Goal: Task Accomplishment & Management: Use online tool/utility

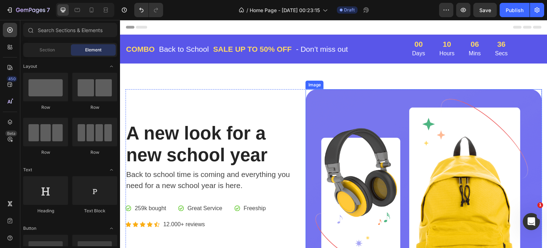
click at [412, 124] on img at bounding box center [424, 194] width 237 height 211
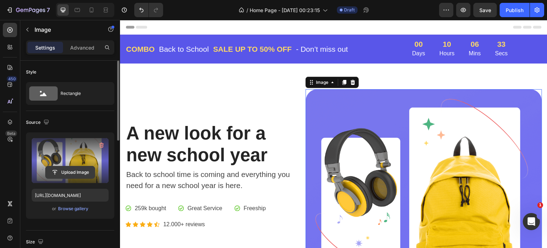
click at [74, 168] on input "file" at bounding box center [70, 172] width 49 height 12
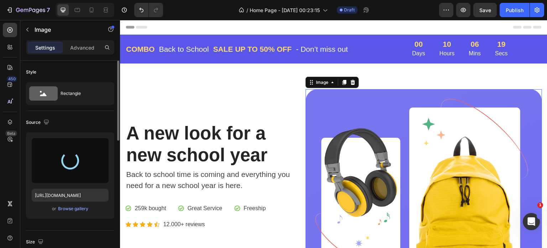
type input "[URL][DOMAIN_NAME]"
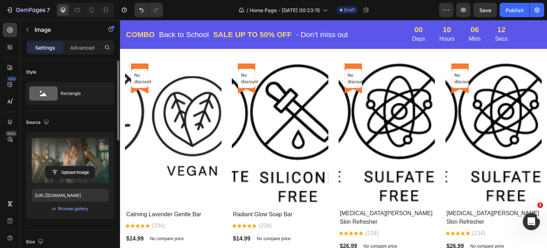
scroll to position [499, 0]
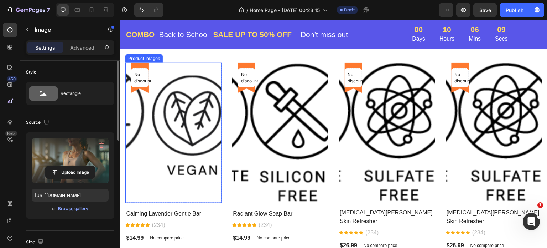
click at [172, 117] on img at bounding box center [192, 133] width 96 height 140
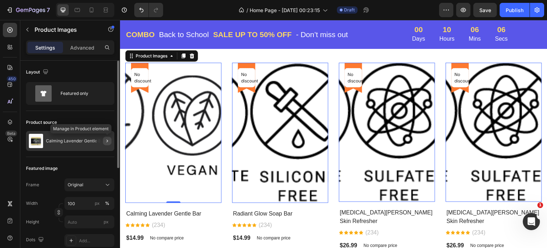
click at [108, 141] on icon "button" at bounding box center [107, 141] width 6 height 6
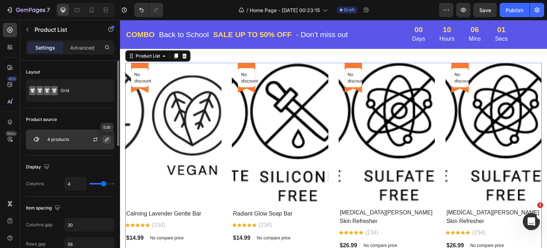
click at [105, 139] on icon "button" at bounding box center [107, 139] width 6 height 6
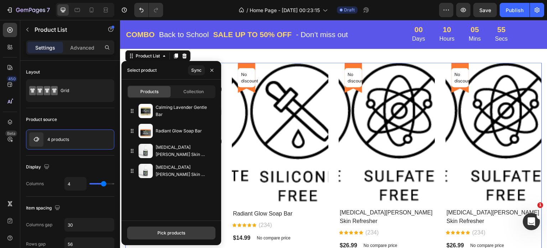
click at [169, 232] on div "Pick products" at bounding box center [172, 232] width 28 height 6
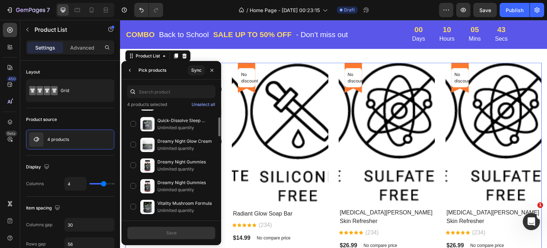
scroll to position [249, 0]
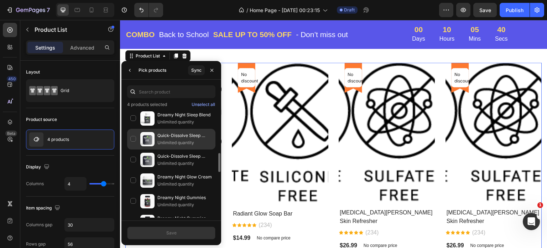
click at [176, 132] on p "Quick-Dissolve Sleep Strips" at bounding box center [185, 135] width 55 height 7
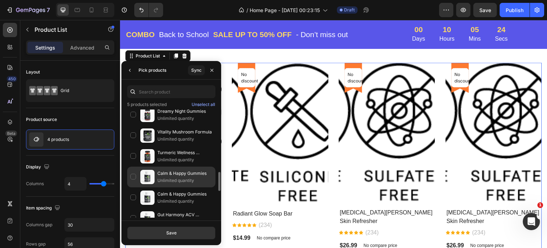
scroll to position [392, 0]
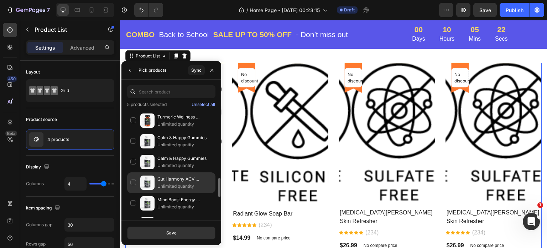
click at [134, 178] on div "Gut Harmony ACV Capsules Unlimited quantity" at bounding box center [171, 182] width 88 height 21
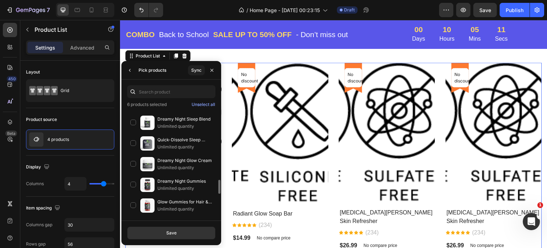
scroll to position [570, 0]
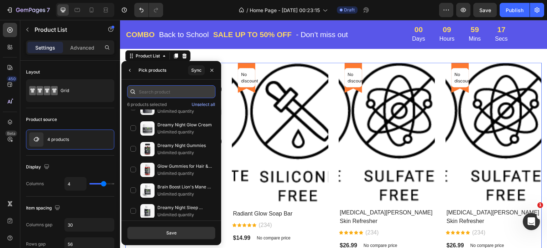
click at [150, 92] on input "text" at bounding box center [171, 91] width 88 height 13
paste input "Glow Boost Green Tea Serum (💄 skincare, $23.99)"
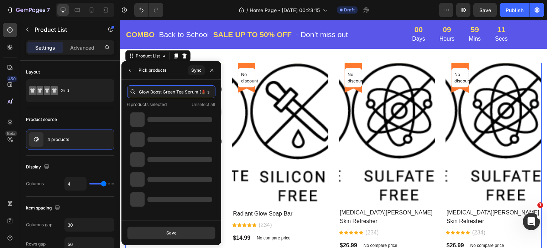
scroll to position [0, 0]
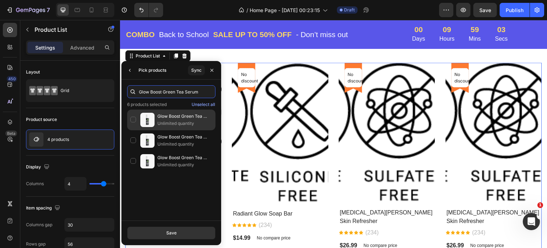
type input "Glow Boost Green Tea Serum"
click at [134, 120] on div "Glow Boost Green Tea Serum Unlimited quantity" at bounding box center [171, 119] width 88 height 21
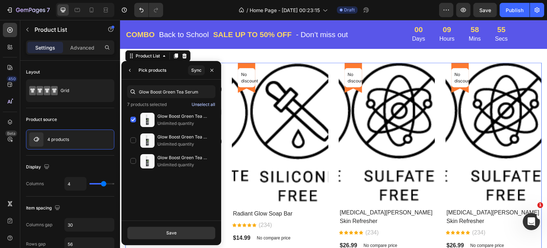
click at [200, 104] on div "Unselect all" at bounding box center [204, 104] width 24 height 6
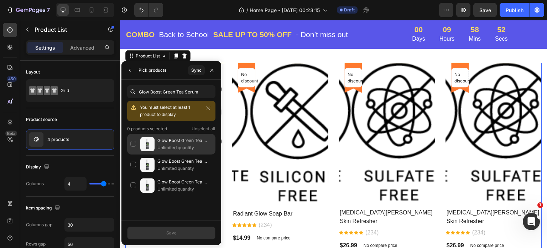
click at [133, 142] on div "Glow Boost Green Tea Serum Unlimited quantity" at bounding box center [171, 144] width 88 height 21
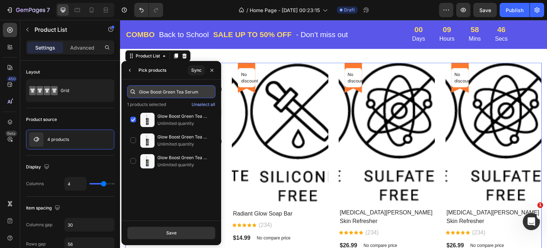
click at [205, 91] on input "Glow Boost Green Tea Serum" at bounding box center [171, 91] width 88 height 13
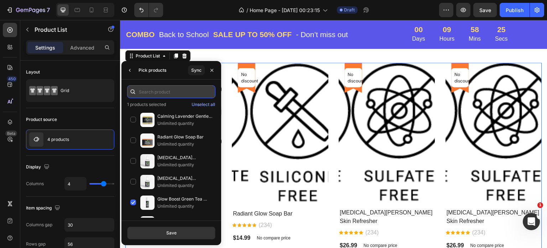
click at [152, 92] on input "text" at bounding box center [171, 91] width 88 height 13
paste input "Radiant Glow Gummies (🍬 supplements, $25.90)"
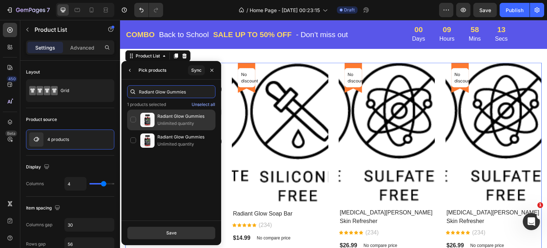
type input "Radiant Glow Gummies"
click at [135, 120] on div "Radiant Glow Gummies Unlimited quantity" at bounding box center [171, 119] width 88 height 21
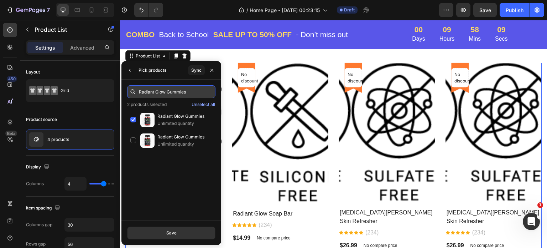
click at [197, 91] on input "Radiant Glow Gummies" at bounding box center [171, 91] width 88 height 13
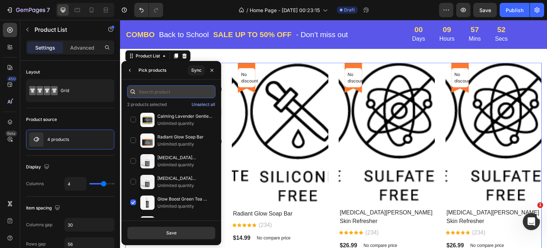
click at [143, 90] on input "text" at bounding box center [171, 91] width 88 height 13
paste input "Daily Joint Mobility Boost (💪 wellness supplement, $29.90)"
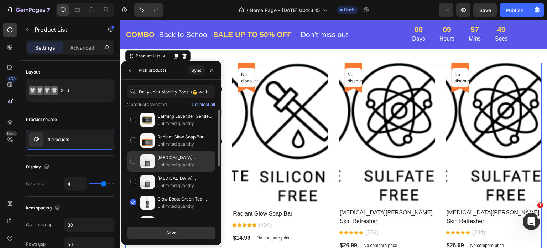
click at [167, 164] on p "Unlimited quantity" at bounding box center [185, 164] width 55 height 7
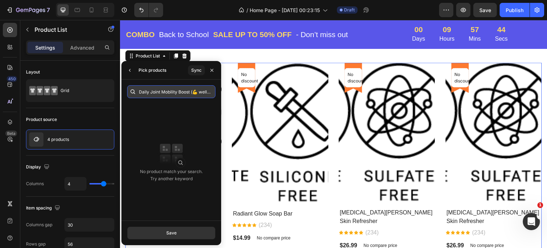
click at [210, 91] on input "Daily Joint Mobility Boost (💪 wellness supplement, $29.90)" at bounding box center [171, 91] width 88 height 13
click at [210, 92] on input "Daily Joint Mobility Boost (💪 wess supplement, $29.90)" at bounding box center [171, 91] width 88 height 13
click at [210, 92] on input "Daily Joint Mobility Boost (💪 supplement, $29.90)" at bounding box center [171, 91] width 88 height 13
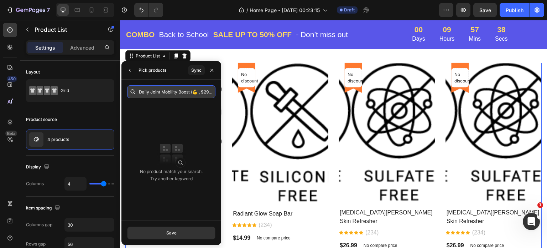
click at [210, 92] on input "Daily Joint Mobility Boost (💪 , $29.90)" at bounding box center [171, 91] width 88 height 13
click at [210, 92] on input "Daily Joint Mobility Boost (💪 ,.90)" at bounding box center [171, 91] width 88 height 13
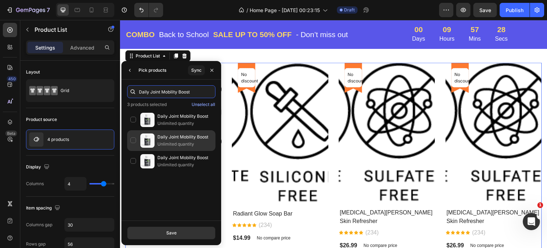
type input "Daily Joint Mobility Boost"
click at [134, 138] on div "Daily Joint Mobility Boost Unlimited quantity" at bounding box center [171, 140] width 88 height 21
click at [133, 140] on div "Daily Joint Mobility Boost Unlimited quantity" at bounding box center [171, 140] width 88 height 21
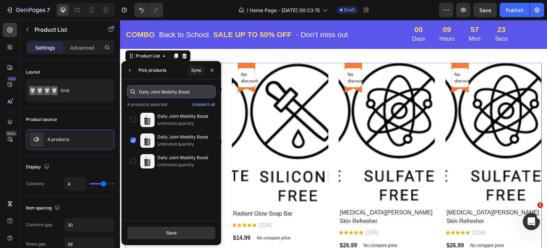
click at [196, 90] on input "Daily Joint Mobility Boost" at bounding box center [171, 91] width 88 height 13
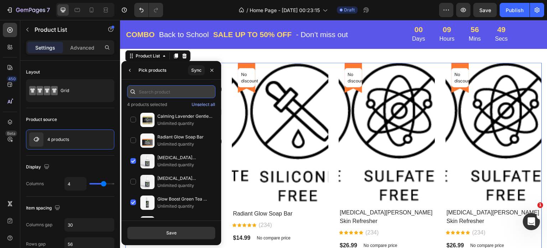
click at [152, 93] on input "text" at bounding box center [171, 91] width 88 height 13
paste input "Calming Lavender Gentle Bar ($14.99)"
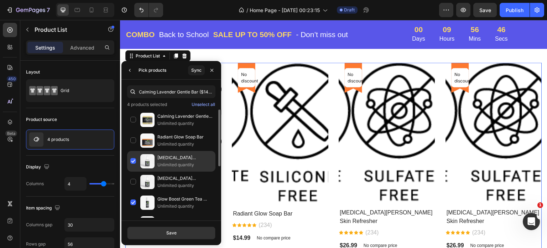
click at [172, 164] on p "Unlimited quantity" at bounding box center [185, 164] width 55 height 7
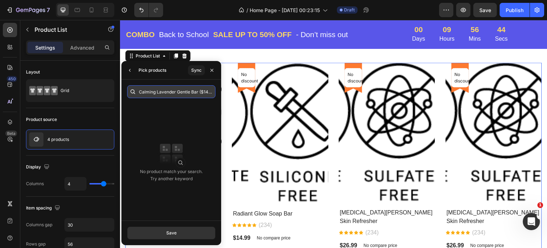
click at [212, 91] on input "Calming Lavender Gentle Bar ($14.99)" at bounding box center [171, 91] width 88 height 13
click at [212, 92] on input "Calming Lavender Gentle Bar ($14.99)" at bounding box center [171, 91] width 88 height 13
click at [210, 91] on input "Calming Lavender Gentle Bar ($19)" at bounding box center [171, 91] width 88 height 13
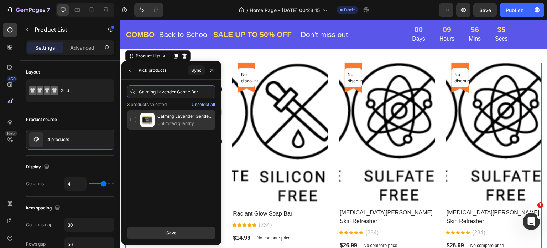
type input "Calming Lavender Gentle Bar"
click at [133, 121] on div "Calming Lavender Gentle Bar Unlimited quantity" at bounding box center [171, 119] width 88 height 21
click at [131, 119] on div "Calming Lavender Gentle Bar Unlimited quantity" at bounding box center [171, 119] width 88 height 21
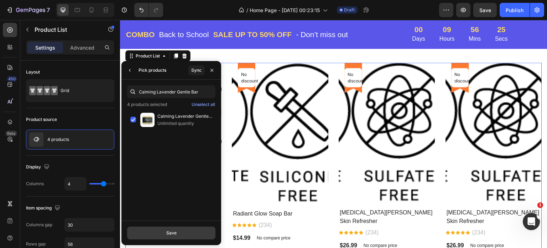
click at [183, 231] on button "Save" at bounding box center [171, 232] width 88 height 13
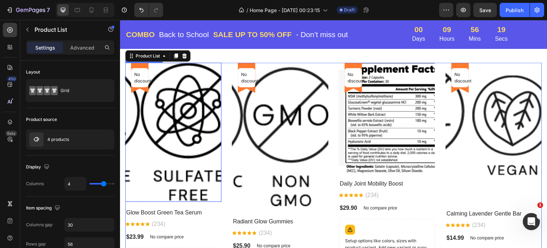
click at [169, 115] on img at bounding box center [188, 132] width 96 height 139
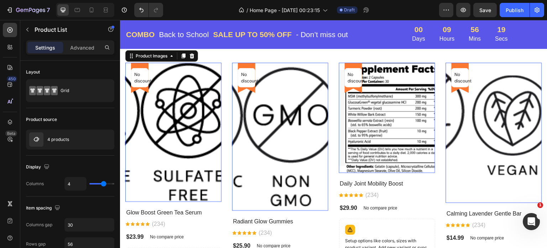
click at [169, 115] on img at bounding box center [188, 132] width 96 height 139
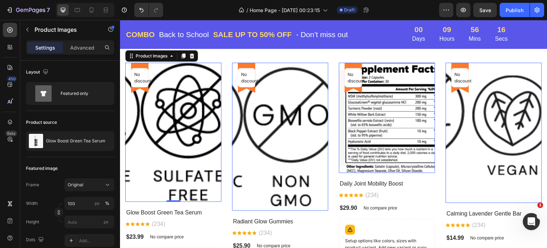
click at [260, 109] on img at bounding box center [291, 137] width 96 height 148
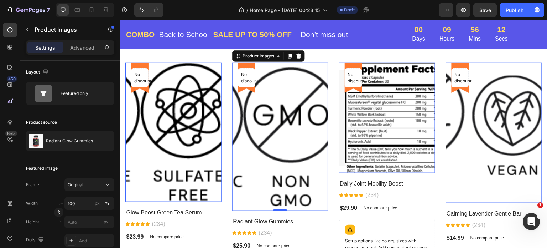
click at [394, 122] on img at bounding box center [394, 118] width 96 height 110
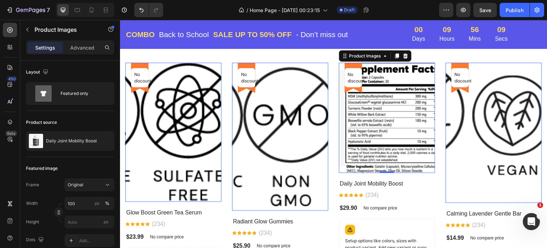
click at [474, 119] on img at bounding box center [513, 133] width 96 height 140
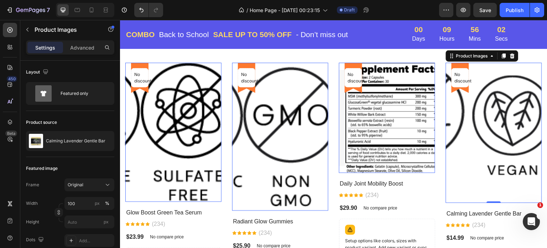
click at [157, 117] on img at bounding box center [188, 132] width 96 height 139
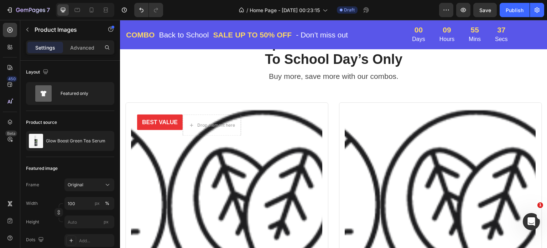
scroll to position [998, 0]
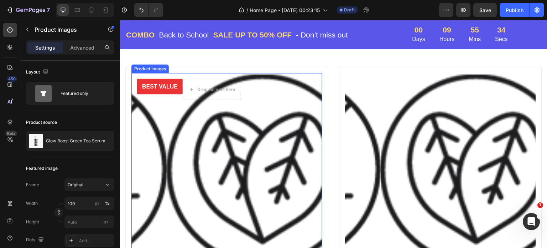
click at [172, 134] on img at bounding box center [262, 212] width 191 height 278
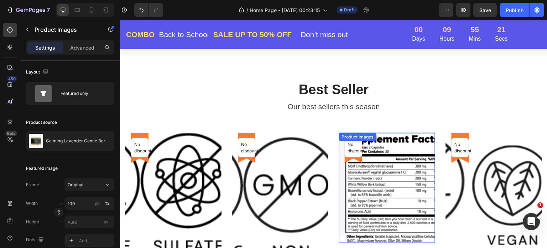
scroll to position [428, 0]
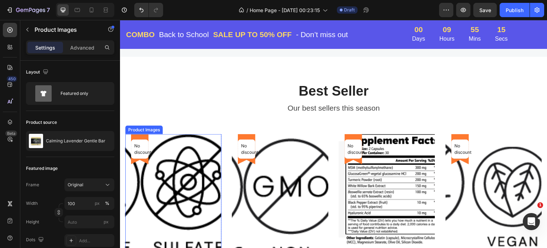
click at [147, 131] on div "Product Images" at bounding box center [144, 130] width 35 height 6
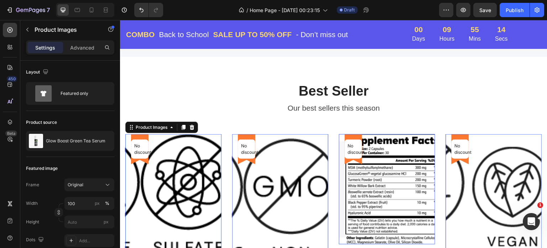
click at [148, 131] on div "Product Images" at bounding box center [161, 127] width 73 height 11
click at [173, 131] on div "Product Images" at bounding box center [151, 127] width 49 height 9
click at [173, 131] on div "Product Images" at bounding box center [161, 127] width 73 height 11
click at [166, 129] on div "Product Images" at bounding box center [151, 127] width 35 height 6
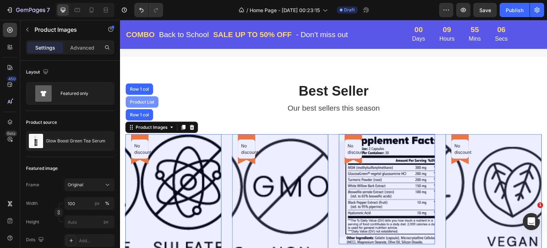
click at [145, 102] on div "Product List" at bounding box center [142, 102] width 27 height 4
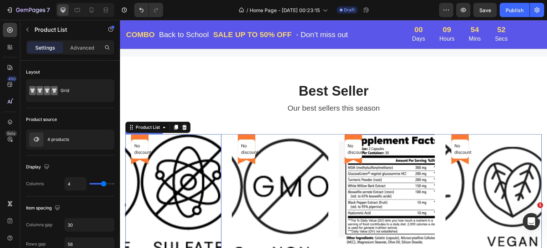
click at [200, 184] on img at bounding box center [188, 203] width 96 height 139
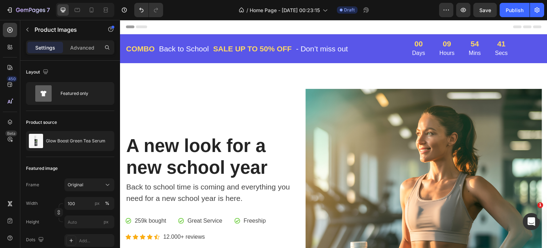
scroll to position [0, 0]
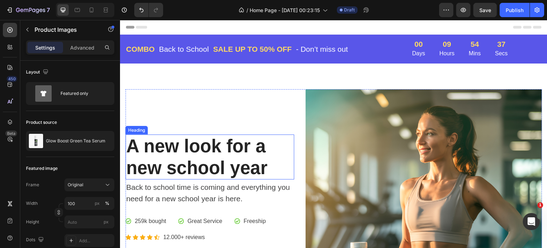
click at [226, 142] on p "A new look for a new school year" at bounding box center [209, 156] width 167 height 43
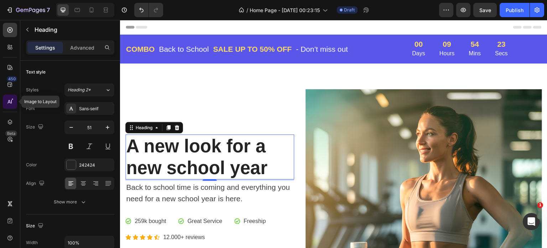
click at [10, 100] on icon at bounding box center [9, 101] width 7 height 7
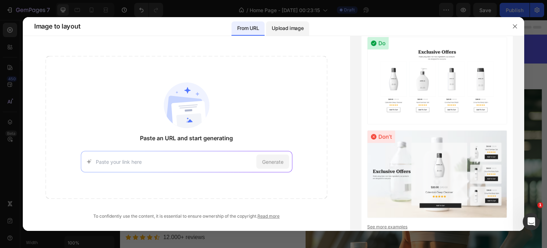
click at [287, 27] on p "Upload image" at bounding box center [288, 28] width 32 height 9
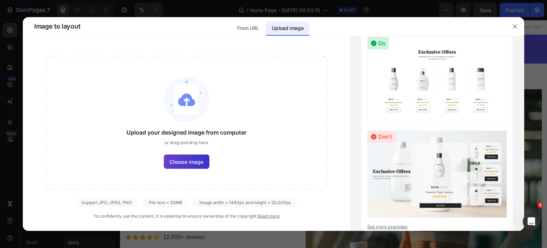
click at [179, 160] on span "Choose image" at bounding box center [187, 161] width 34 height 7
click at [0, 0] on input "Choose image" at bounding box center [0, 0] width 0 height 0
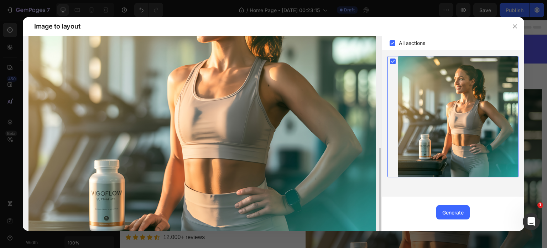
scroll to position [170, 0]
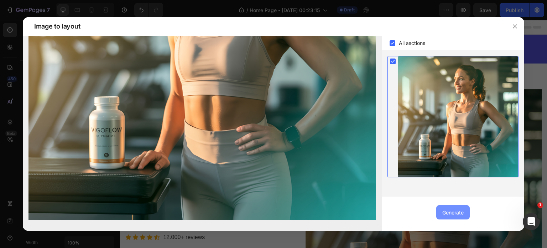
click at [459, 213] on div "Generate" at bounding box center [453, 211] width 21 height 7
click at [459, 213] on img at bounding box center [424, 207] width 237 height 237
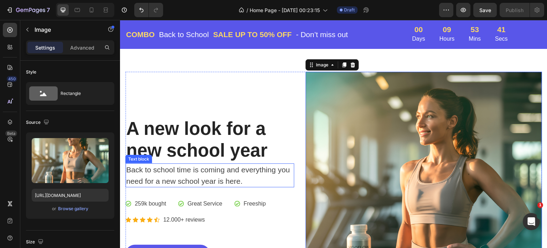
scroll to position [0, 0]
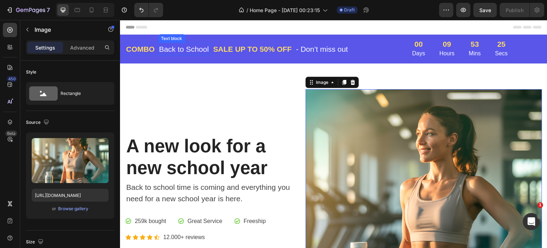
click at [176, 46] on p "Back to School" at bounding box center [184, 48] width 50 height 11
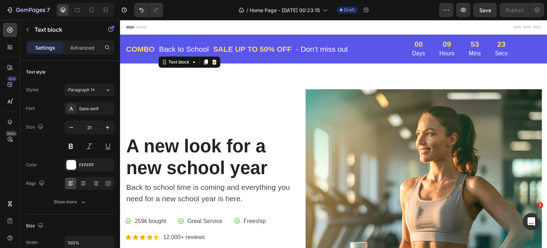
click at [177, 46] on p "Back to School" at bounding box center [184, 48] width 50 height 11
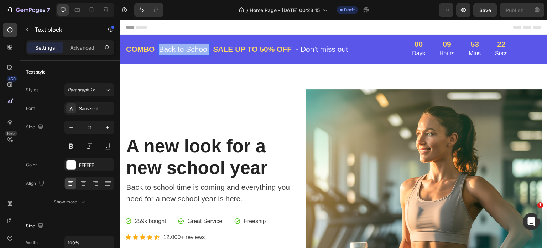
click at [177, 46] on p "Back to School" at bounding box center [184, 48] width 50 height 11
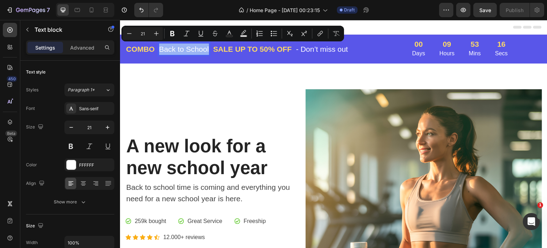
copy p "Back to School"
click at [237, 93] on div "A new look for a new school year Heading Back to school time is coming and ever…" at bounding box center [209, 207] width 169 height 237
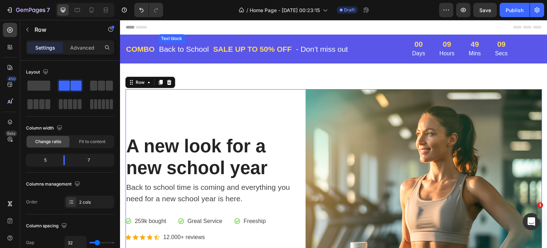
click at [187, 47] on p "Back to School" at bounding box center [184, 48] width 50 height 11
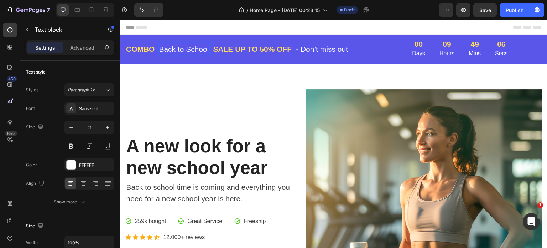
click at [187, 47] on p "Back to School" at bounding box center [184, 48] width 50 height 11
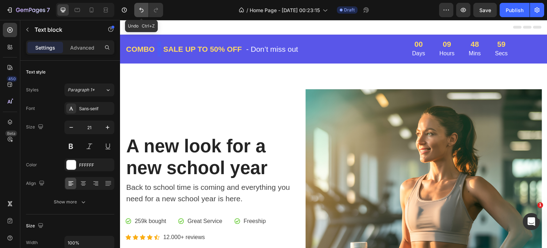
click at [143, 11] on icon "Undo/Redo" at bounding box center [141, 10] width 4 height 5
click at [140, 11] on icon "Undo/Redo" at bounding box center [141, 9] width 7 height 7
click at [141, 9] on icon "Undo/Redo" at bounding box center [141, 10] width 4 height 5
click at [141, 8] on icon "Undo/Redo" at bounding box center [141, 9] width 7 height 7
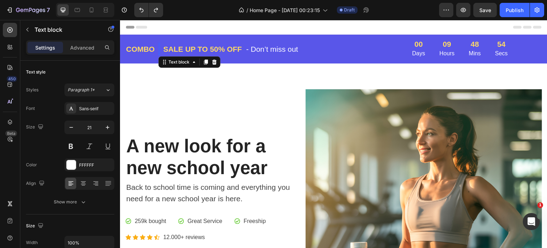
click at [159, 49] on div "Rich Text Editor. Editing area: main" at bounding box center [159, 49] width 1 height 13
click at [159, 48] on div "Rich Text Editor. Editing area: main" at bounding box center [159, 49] width 1 height 13
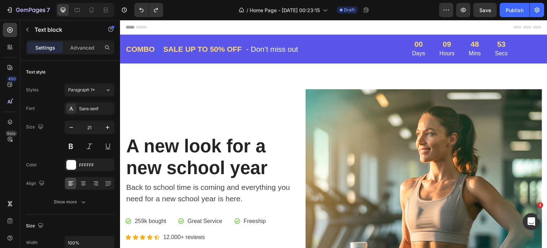
click at [159, 48] on div "Rich Text Editor. Editing area: main" at bounding box center [159, 49] width 1 height 13
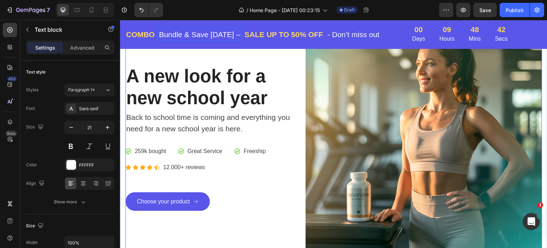
scroll to position [71, 0]
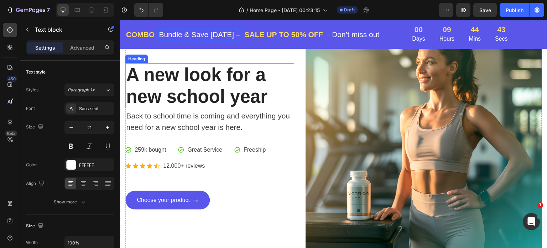
click at [200, 75] on p "A new look for a new school year" at bounding box center [209, 85] width 167 height 43
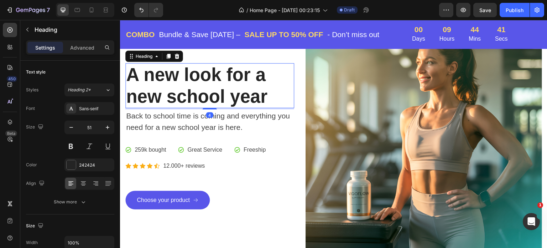
click at [228, 80] on p "A new look for a new school year" at bounding box center [209, 85] width 167 height 43
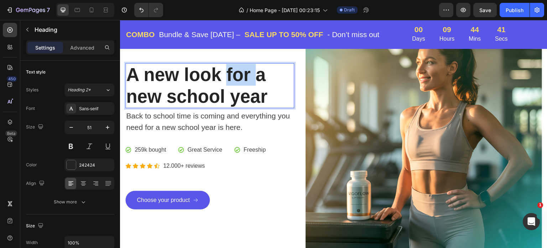
click at [228, 80] on p "A new look for a new school year" at bounding box center [209, 85] width 167 height 43
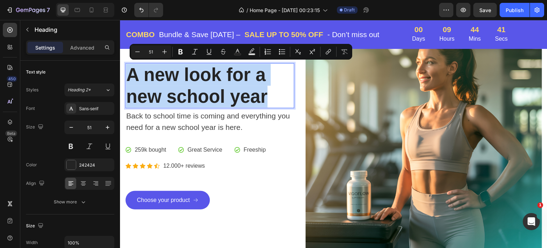
click at [228, 80] on p "A new look for a new school year" at bounding box center [209, 85] width 167 height 43
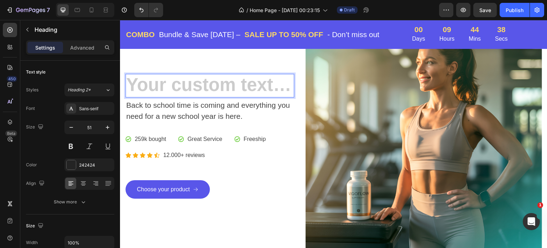
click at [185, 80] on h2 "Rich Text Editor. Editing area: main" at bounding box center [209, 85] width 169 height 23
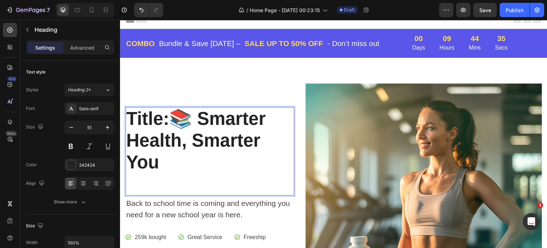
scroll to position [0, 0]
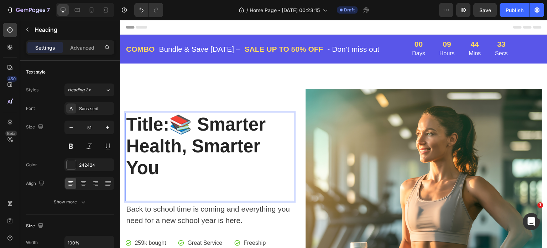
click at [175, 120] on p "Title: 📚 Smarter Health, Smarter You" at bounding box center [209, 156] width 167 height 87
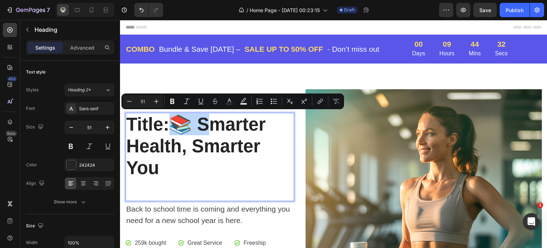
click at [174, 122] on p "Title: 📚 Smarter Health, Smarter You" at bounding box center [209, 156] width 167 height 87
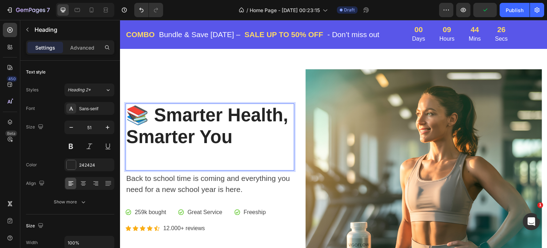
scroll to position [36, 0]
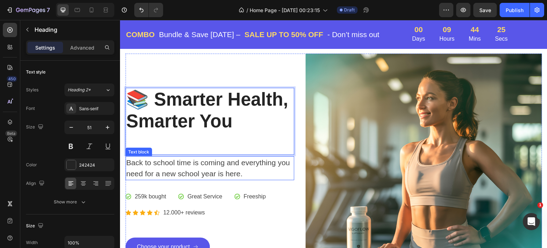
click at [254, 162] on p "Back to school time is coming and everything you need for a new school year is …" at bounding box center [209, 168] width 167 height 22
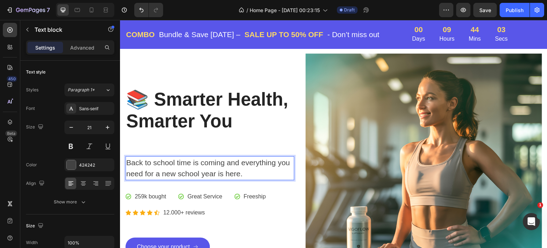
click at [189, 168] on p "Back to school time is coming and everything you need for a new school year is …" at bounding box center [209, 168] width 167 height 22
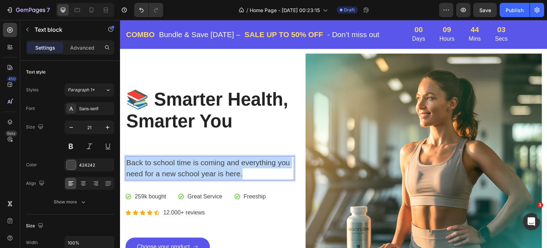
click at [189, 168] on p "Back to school time is coming and everything you need for a new school year is …" at bounding box center [209, 168] width 167 height 22
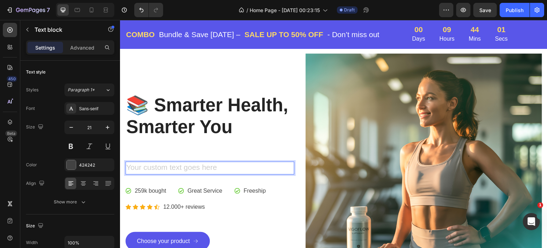
click at [174, 161] on div "Rich Text Editor. Editing area: main" at bounding box center [209, 167] width 169 height 13
click at [173, 164] on div "Rich Text Editor. Editing area: main" at bounding box center [209, 167] width 169 height 13
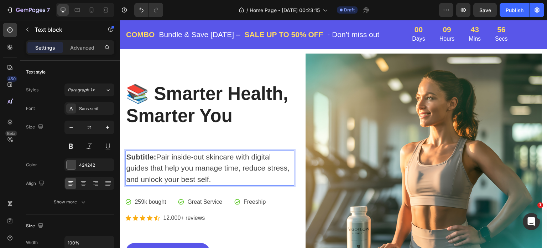
click at [158, 153] on p "Subtitle: Pair inside-out skincare with digital guides that help you manage tim…" at bounding box center [209, 168] width 167 height 34
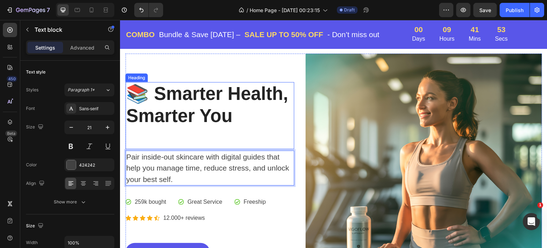
click at [181, 102] on p "📚 Smarter Health, Smarter You" at bounding box center [209, 116] width 167 height 66
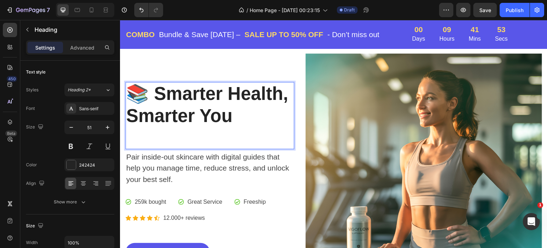
click at [181, 101] on p "📚 Smarter Health, Smarter You" at bounding box center [209, 116] width 167 height 66
click at [235, 114] on p "📚 Smarter Health, Smarter You" at bounding box center [209, 116] width 167 height 66
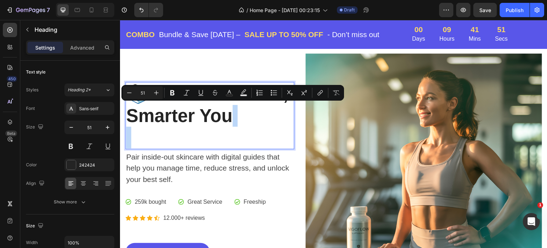
click at [235, 114] on p "📚 Smarter Health, Smarter You" at bounding box center [209, 116] width 167 height 66
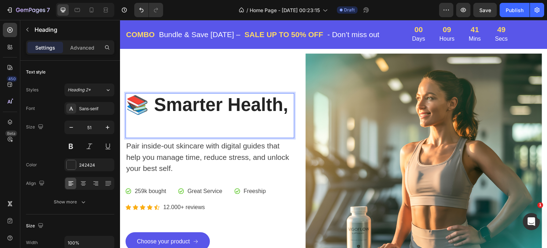
scroll to position [46, 0]
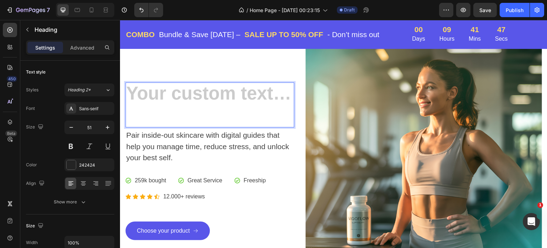
click at [142, 91] on h2 "⁠⁠⁠⁠⁠⁠⁠" at bounding box center [209, 104] width 169 height 45
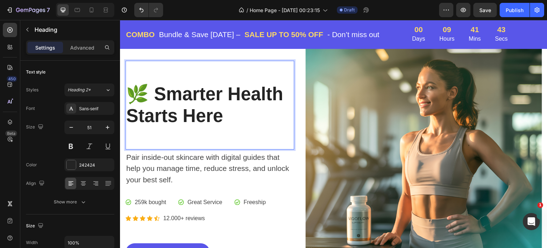
click at [135, 92] on p "🌿 Smarter Health Starts Here" at bounding box center [209, 94] width 167 height 66
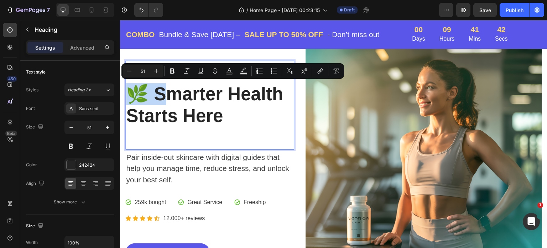
click at [135, 93] on p "🌿 Smarter Health Starts Here" at bounding box center [209, 94] width 167 height 66
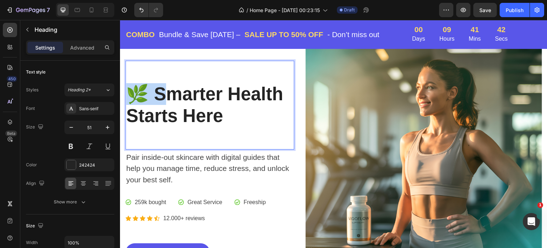
click at [135, 93] on p "🌿 Smarter Health Starts Here" at bounding box center [209, 94] width 167 height 66
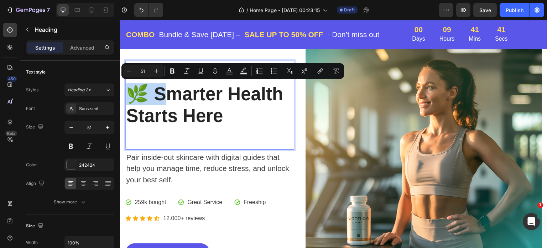
click at [134, 94] on p "🌿 Smarter Health Starts Here" at bounding box center [209, 94] width 167 height 66
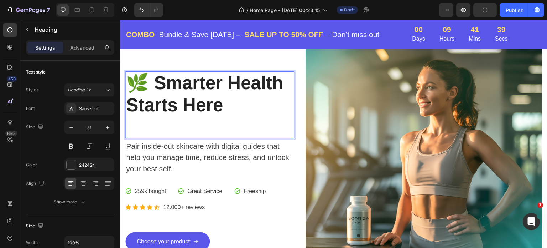
scroll to position [57, 0]
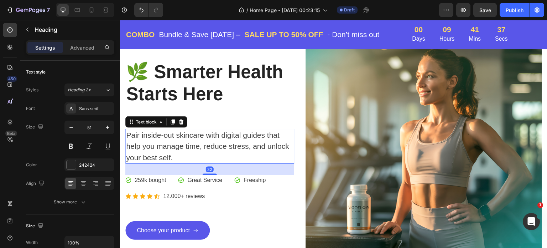
click at [164, 137] on p "Pair inside-out skincare with digital guides that help you manage time, reduce …" at bounding box center [209, 146] width 167 height 34
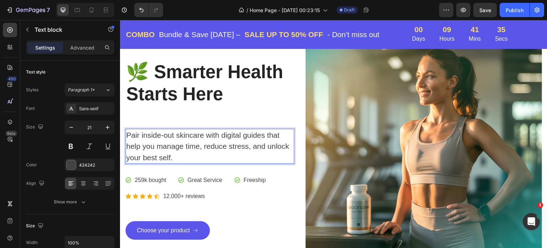
click at [181, 152] on p "Pair inside-out skincare with digital guides that help you manage time, reduce …" at bounding box center [209, 146] width 167 height 34
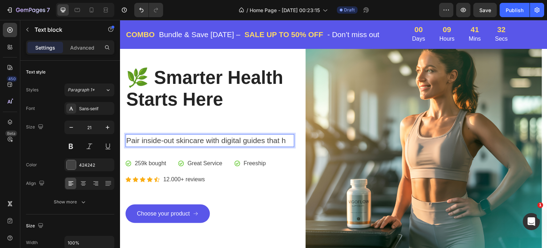
scroll to position [68, 0]
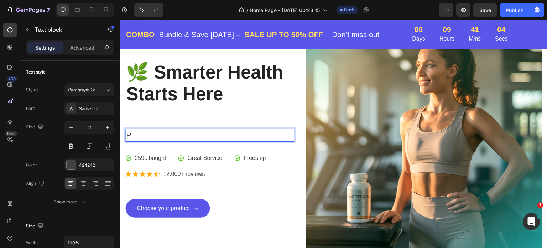
click at [151, 129] on p "P" at bounding box center [209, 134] width 167 height 11
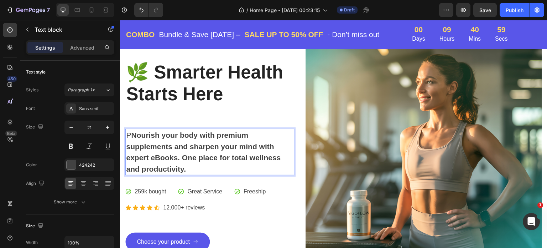
click at [130, 131] on p "P Nourish your body with premium supplements and sharpen your mind with expert …" at bounding box center [209, 151] width 167 height 45
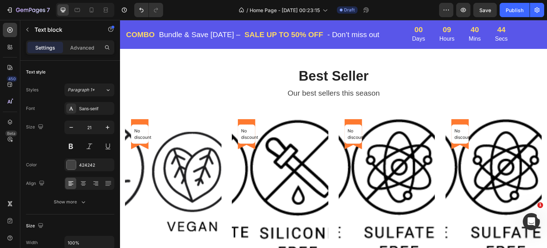
scroll to position [444, 0]
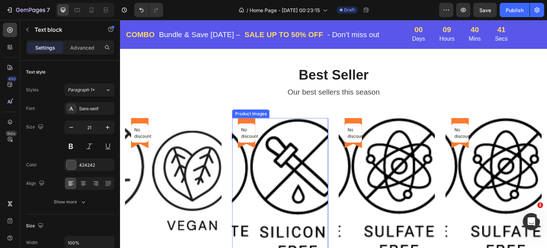
click at [275, 148] on img at bounding box center [298, 188] width 96 height 140
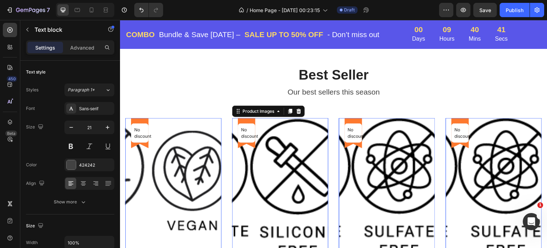
click at [275, 148] on img at bounding box center [298, 188] width 96 height 140
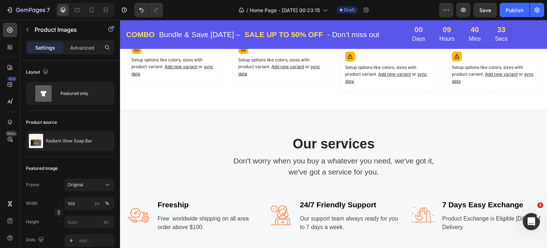
scroll to position [729, 0]
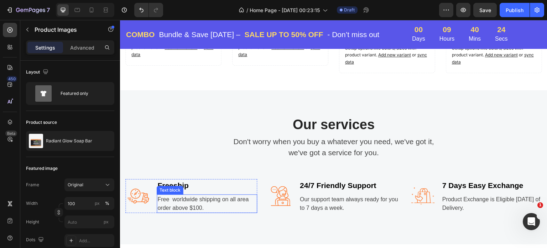
click at [176, 195] on p "Free worldwide shipping on all area order above $100." at bounding box center [207, 203] width 99 height 17
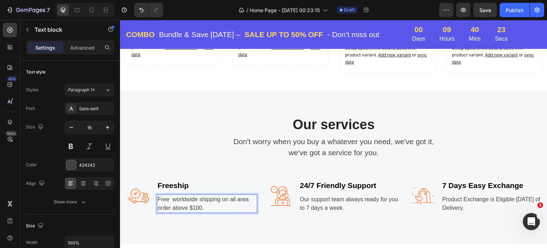
click at [210, 196] on p "Free worldwide shipping on all area order above $100." at bounding box center [207, 203] width 99 height 17
click at [470, 180] on p "7 Days Easy Exchange" at bounding box center [492, 185] width 99 height 11
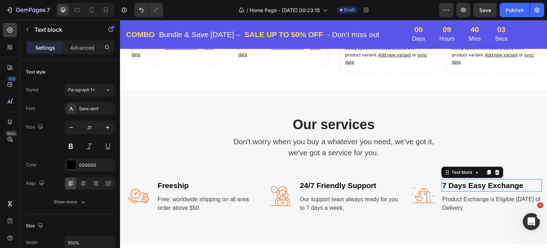
click at [470, 180] on p "7 Days Easy Exchange" at bounding box center [492, 185] width 99 height 11
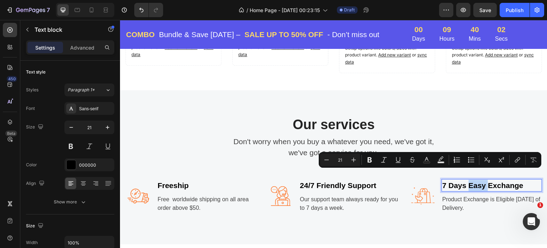
click at [470, 180] on p "7 Days Easy Exchange" at bounding box center [492, 185] width 99 height 11
copy p "7 Days Easy Exchange"
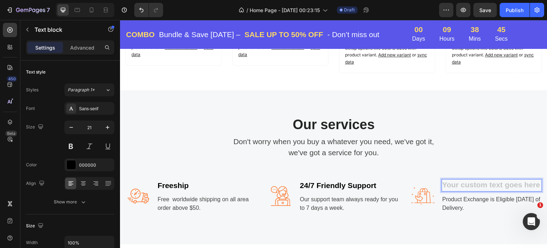
click at [463, 179] on div "Rich Text Editor. Editing area: main" at bounding box center [492, 185] width 100 height 13
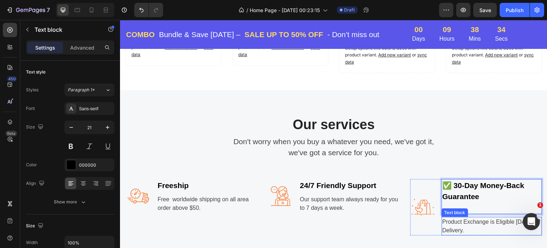
click at [463, 217] on p "Product Exchange is Eligible [DATE] of Delivery." at bounding box center [492, 225] width 99 height 17
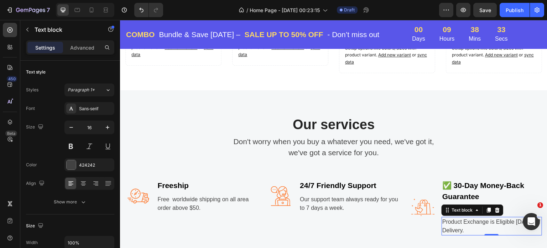
click at [463, 217] on p "Product Exchange is Eligible [DATE] of Delivery." at bounding box center [492, 225] width 99 height 17
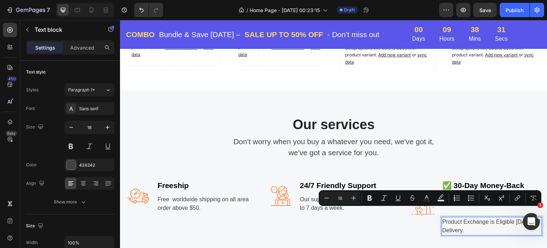
click at [481, 218] on p "Product Exchange is Eligible [DATE] of Delivery." at bounding box center [492, 225] width 99 height 17
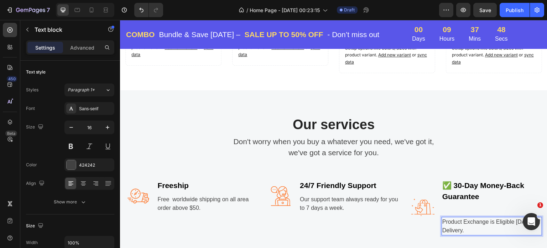
click at [487, 219] on p "Product Exchange is Eligible [DATE] of Delivery." at bounding box center [492, 225] width 99 height 17
click at [437, 137] on p "Don't worry when you buy a whatever you need, we've got it, we've got a service…" at bounding box center [334, 147] width 212 height 22
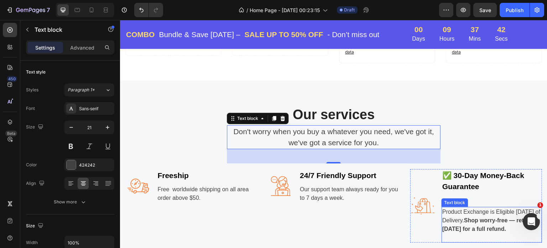
click at [481, 211] on p "Product Exchange is Eligible [DATE] of Delivery. Shop worry-free — return [DATE…" at bounding box center [492, 220] width 99 height 26
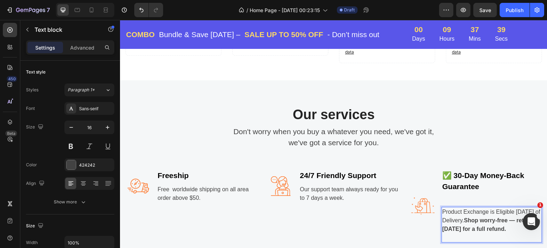
click at [481, 211] on p "Product Exchange is Eligible [DATE] of Delivery. Shop worry-free — return [DATE…" at bounding box center [492, 220] width 99 height 26
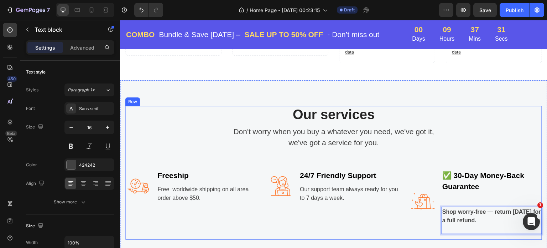
click at [502, 118] on div "Our services Heading Don't worry when you buy a whatever you need, we've got it…" at bounding box center [333, 173] width 417 height 134
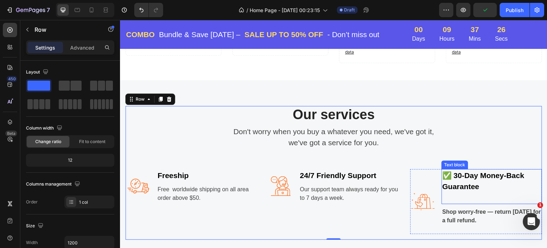
click at [490, 176] on p "✅ 30-Day Money-Back Guarantee" at bounding box center [492, 181] width 99 height 22
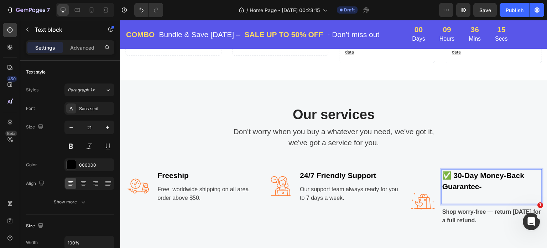
click at [445, 88] on div "Our services Heading Don't worry when you buy a whatever you need, we've got it…" at bounding box center [334, 172] width 428 height 185
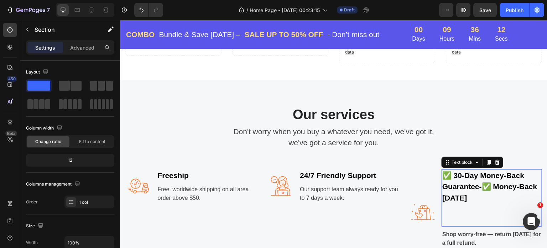
click at [479, 176] on p "✅ 30-Day Money-Back Guarantee- ✅ Money-Back [DATE]" at bounding box center [492, 187] width 99 height 34
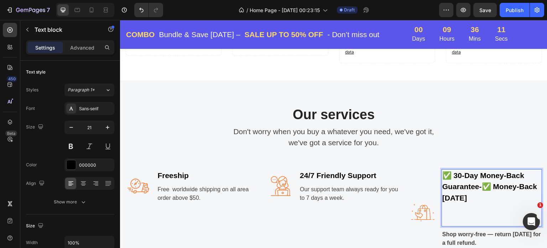
click at [480, 175] on p "✅ 30-Day Money-Back Guarantee- ✅ Money-Back [DATE]" at bounding box center [492, 187] width 99 height 34
click at [481, 182] on strong "✅ Money-Back [DATE]" at bounding box center [490, 192] width 95 height 20
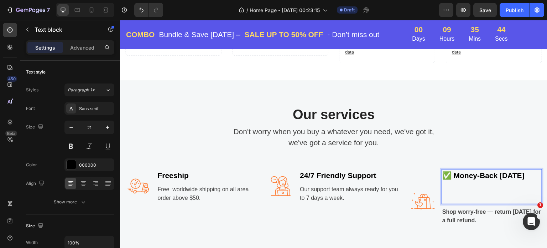
click at [453, 192] on p "Rich Text Editor. Editing area: main" at bounding box center [492, 197] width 99 height 11
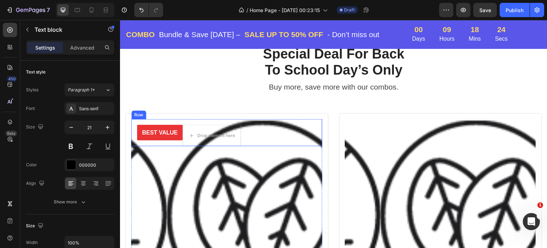
scroll to position [988, 0]
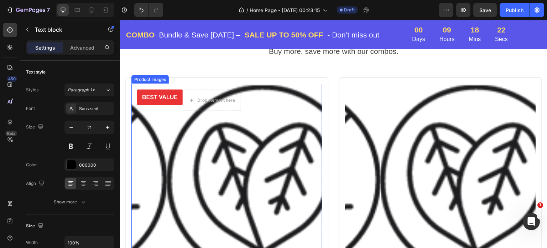
click at [219, 175] on img at bounding box center [262, 222] width 191 height 278
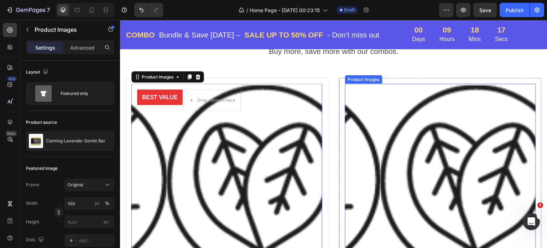
click at [394, 140] on img at bounding box center [476, 222] width 191 height 278
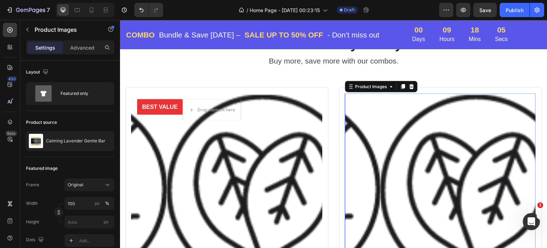
scroll to position [953, 0]
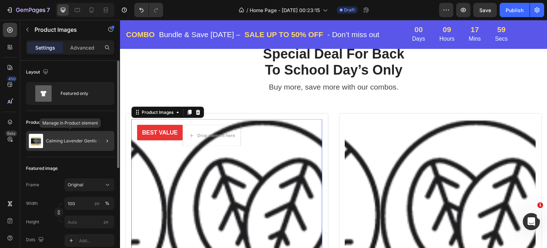
click at [76, 141] on p "Calming Lavender Gentle Bar" at bounding box center [76, 140] width 60 height 5
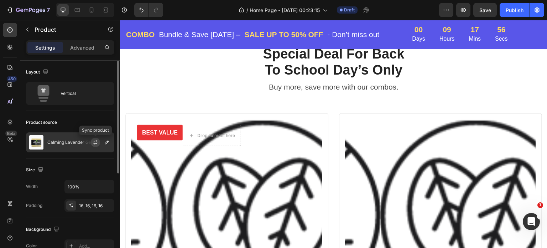
click at [93, 141] on icon "button" at bounding box center [96, 142] width 6 height 6
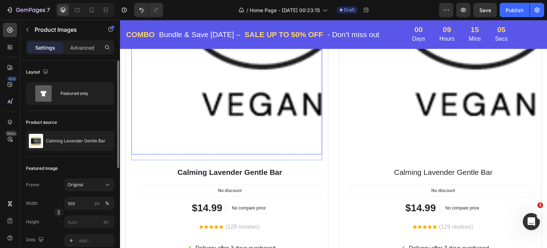
scroll to position [1166, 0]
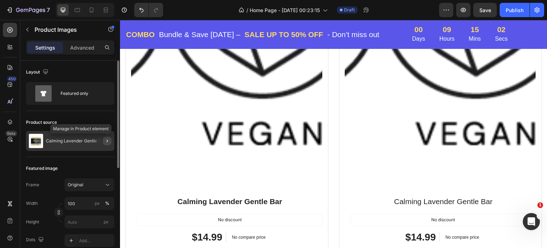
click at [107, 140] on icon "button" at bounding box center [107, 141] width 6 height 6
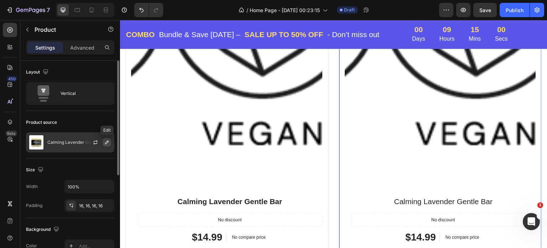
click at [105, 142] on icon "button" at bounding box center [107, 142] width 6 height 6
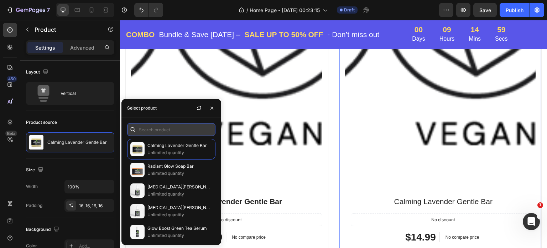
click at [148, 128] on input "text" at bounding box center [171, 129] width 88 height 13
paste input "Radiant Glow Gummies → fits supplement trend, strong “beauty from within” angle…"
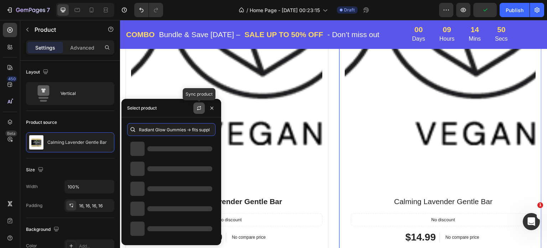
scroll to position [0, 0]
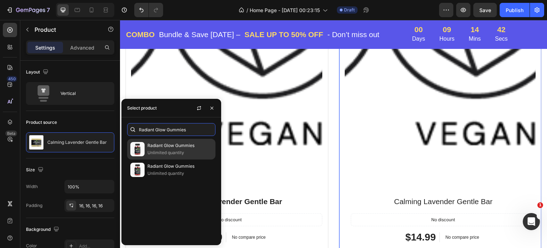
type input "Radiant Glow Gummies"
click at [162, 148] on p "Radiant Glow Gummies" at bounding box center [180, 145] width 65 height 7
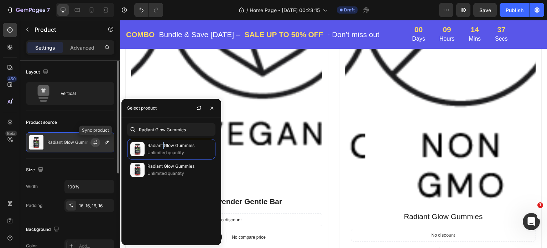
click at [94, 141] on icon "button" at bounding box center [96, 142] width 6 height 6
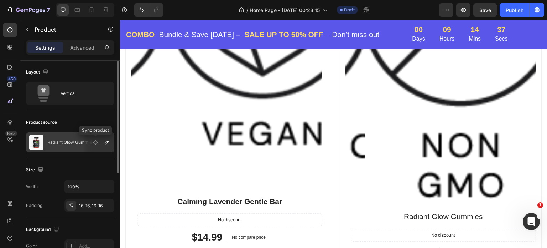
click at [94, 141] on icon "button" at bounding box center [96, 142] width 8 height 8
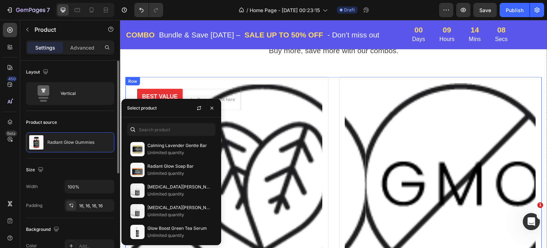
scroll to position [1024, 0]
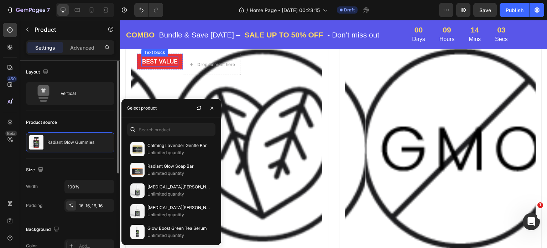
click at [165, 61] on p "BEST VALUE" at bounding box center [160, 61] width 36 height 9
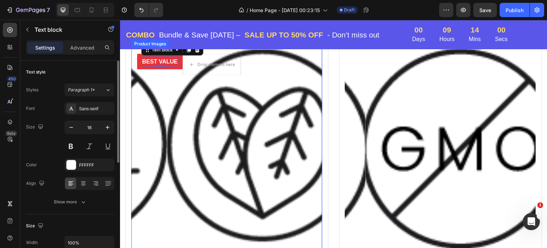
click at [273, 114] on img at bounding box center [262, 187] width 191 height 278
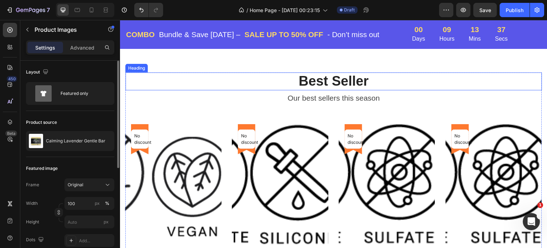
scroll to position [454, 0]
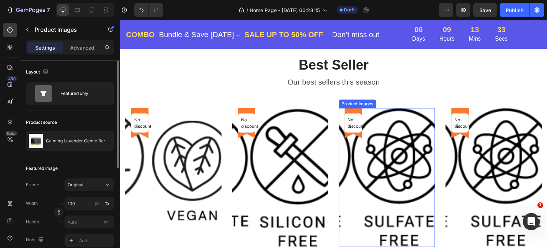
click at [397, 115] on img at bounding box center [399, 177] width 96 height 139
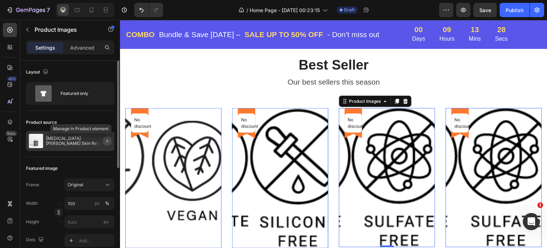
click at [108, 141] on icon "button" at bounding box center [107, 140] width 1 height 3
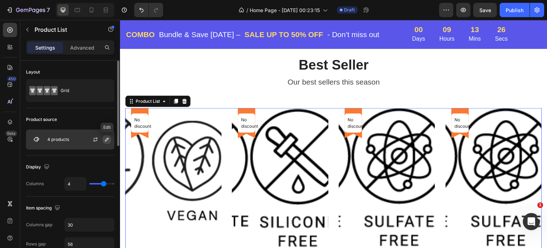
click at [107, 139] on icon "button" at bounding box center [107, 139] width 6 height 6
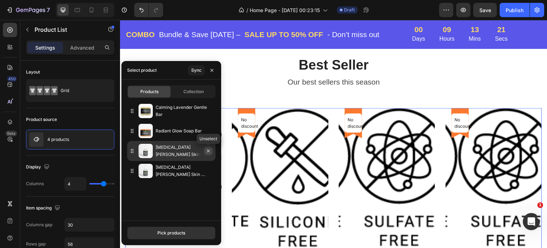
click at [208, 151] on icon "button" at bounding box center [209, 151] width 6 height 6
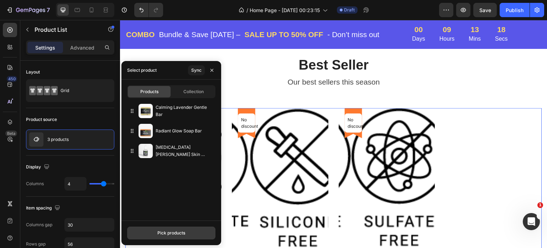
click at [154, 231] on button "Pick products" at bounding box center [171, 232] width 88 height 13
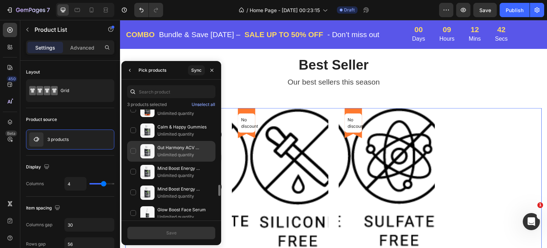
scroll to position [748, 0]
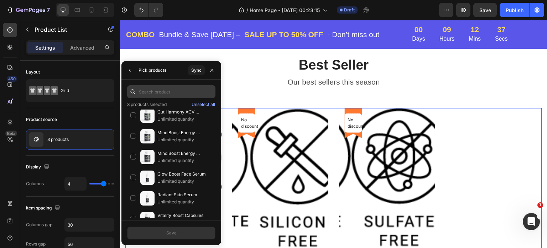
click at [153, 93] on input "text" at bounding box center [171, 91] width 88 height 13
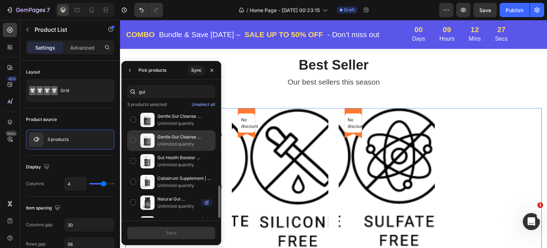
scroll to position [77, 0]
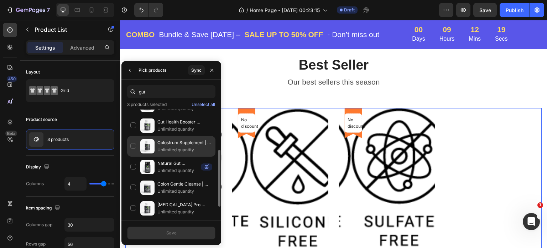
type input "gut"
click at [135, 144] on div "Colostrum Supplement | Gut Health, Immunity & Recovery Unlimited quantity" at bounding box center [171, 146] width 88 height 21
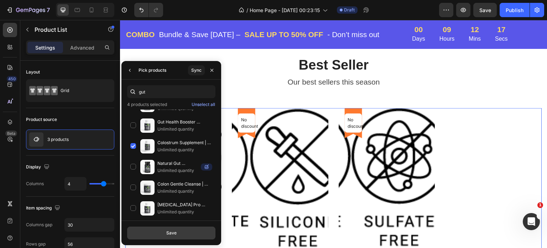
click at [166, 232] on div "Save" at bounding box center [171, 232] width 10 height 6
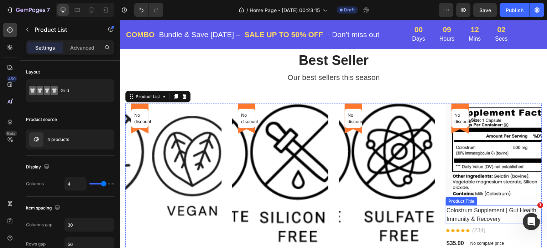
scroll to position [454, 0]
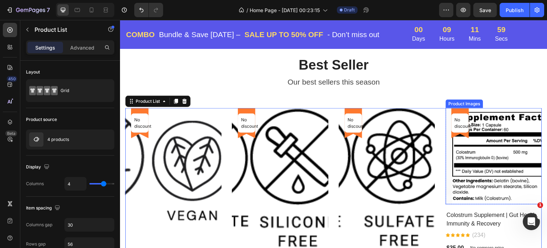
click at [468, 105] on div "Product Images" at bounding box center [464, 103] width 37 height 9
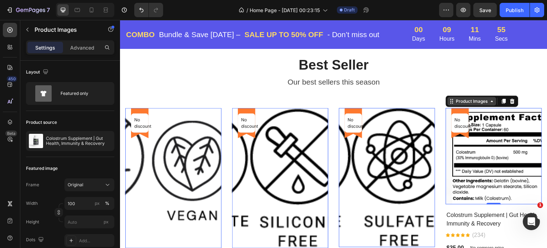
click at [470, 103] on div "Product Images" at bounding box center [472, 101] width 35 height 6
click at [471, 104] on div "Product Images" at bounding box center [472, 101] width 49 height 9
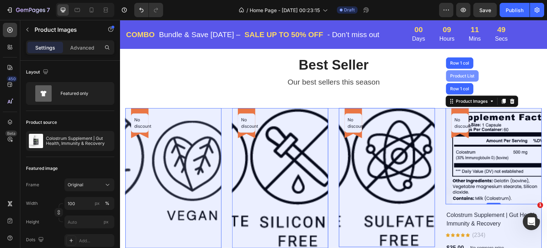
click at [461, 77] on div "Product List" at bounding box center [462, 76] width 27 height 4
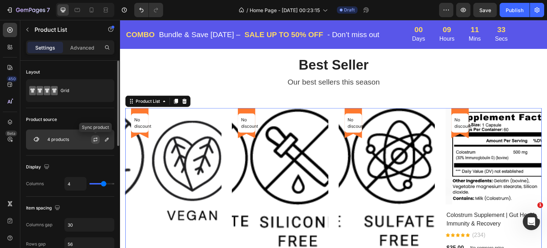
click at [95, 138] on icon "button" at bounding box center [96, 138] width 4 height 2
click at [95, 138] on icon "button" at bounding box center [95, 139] width 6 height 6
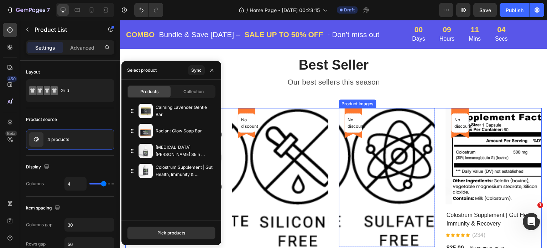
click at [393, 161] on img at bounding box center [399, 177] width 96 height 139
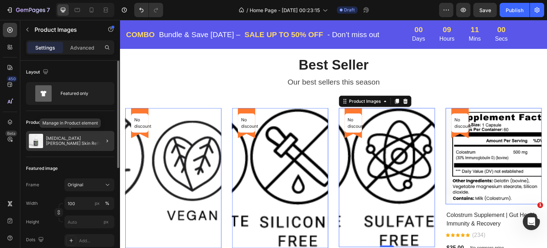
click at [85, 141] on p "[MEDICAL_DATA][PERSON_NAME] Skin Refresher" at bounding box center [79, 141] width 66 height 10
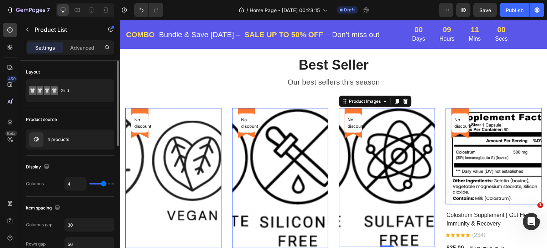
click at [85, 141] on div "4 products" at bounding box center [70, 139] width 88 height 20
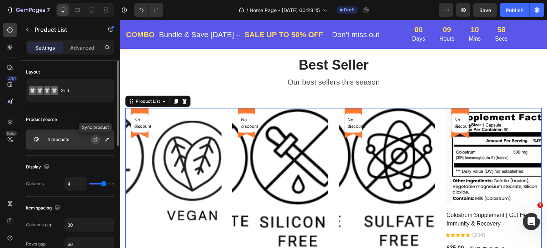
click at [93, 137] on icon "button" at bounding box center [96, 139] width 6 height 6
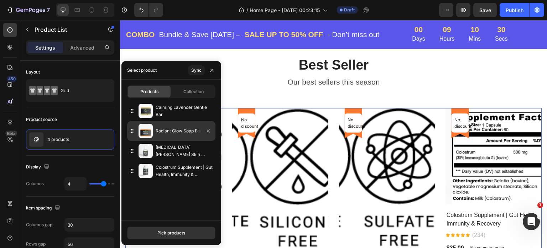
click at [160, 132] on p "Radiant Glow Soap Bar" at bounding box center [184, 130] width 57 height 7
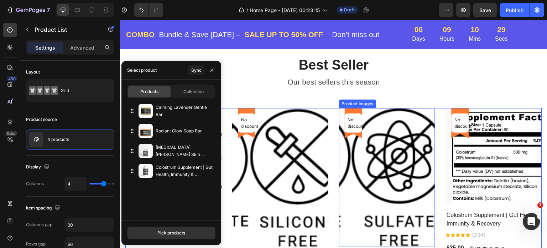
click at [367, 152] on img at bounding box center [399, 177] width 96 height 139
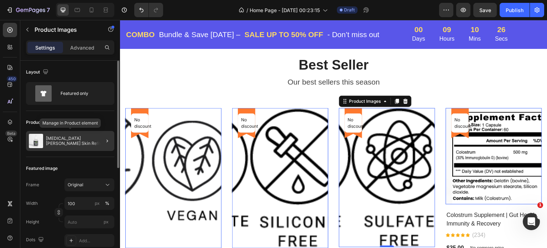
click at [77, 140] on p "[MEDICAL_DATA][PERSON_NAME] Skin Refresher" at bounding box center [79, 141] width 66 height 10
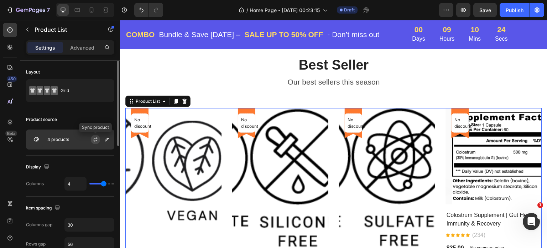
click at [93, 138] on icon "button" at bounding box center [96, 139] width 6 height 6
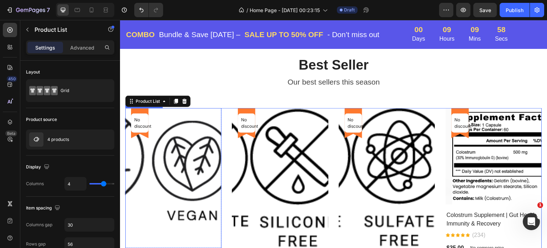
click at [165, 146] on img at bounding box center [192, 178] width 96 height 140
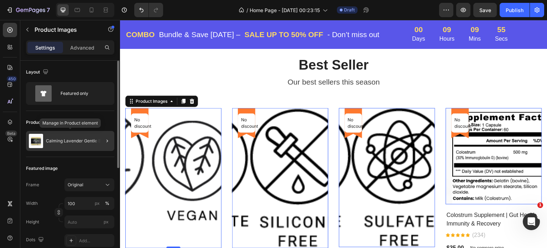
click at [91, 140] on p "Calming Lavender Gentle Bar" at bounding box center [76, 140] width 60 height 5
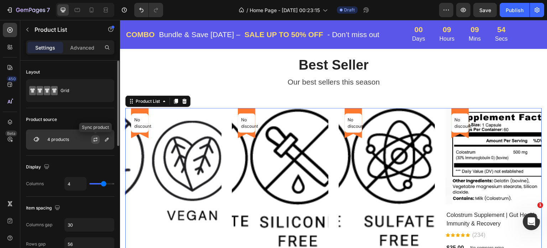
click at [95, 138] on icon "button" at bounding box center [96, 139] width 6 height 6
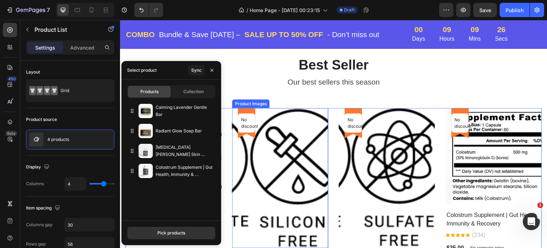
click at [253, 104] on div "Product Images" at bounding box center [251, 103] width 35 height 6
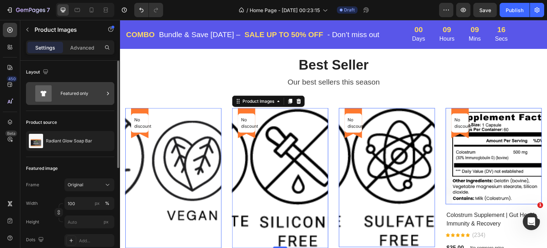
click at [76, 94] on div "Featured only" at bounding box center [82, 93] width 43 height 16
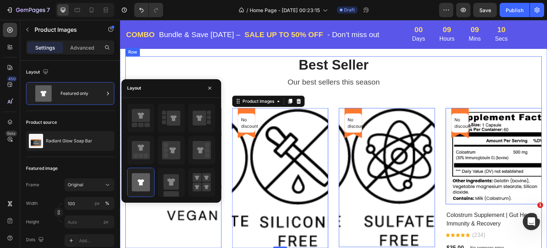
click at [376, 99] on div "Best Seller Heading Our best sellers this season Text block No discount Not be …" at bounding box center [333, 202] width 417 height 292
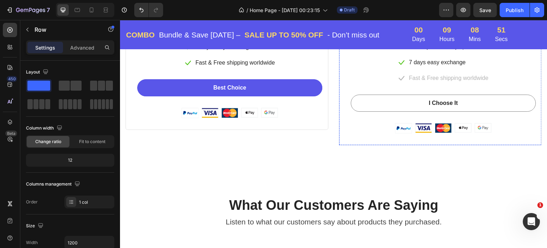
scroll to position [1523, 0]
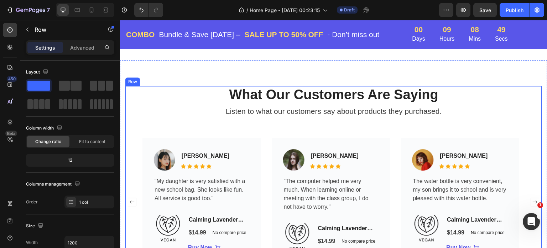
click at [207, 131] on div "What Our Customers Are Saying Heading Listen to what our customers say about pr…" at bounding box center [333, 181] width 417 height 190
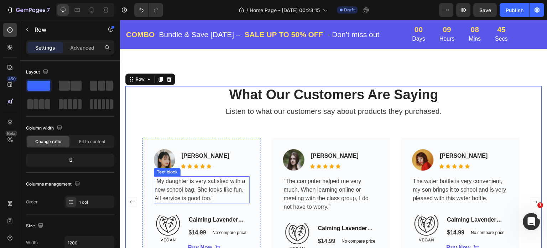
click at [197, 189] on p ""My daughter is very satisfied with a new school bag. She looks like fun. All s…" at bounding box center [202, 190] width 94 height 26
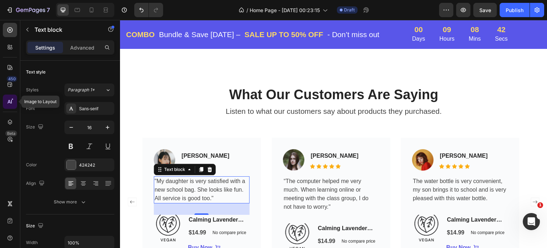
click at [9, 104] on icon at bounding box center [9, 101] width 7 height 7
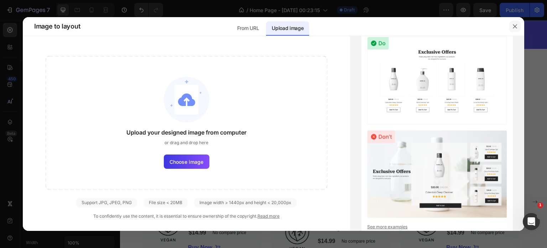
click at [514, 26] on icon "button" at bounding box center [515, 27] width 6 height 6
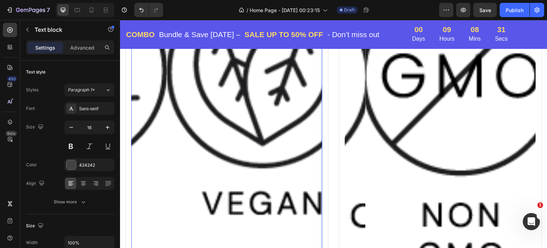
scroll to position [1095, 0]
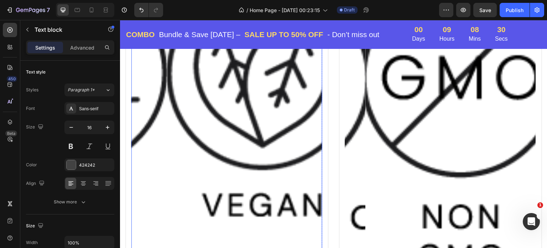
click at [227, 125] on img at bounding box center [262, 115] width 191 height 278
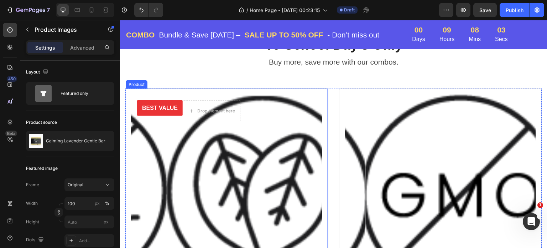
scroll to position [988, 0]
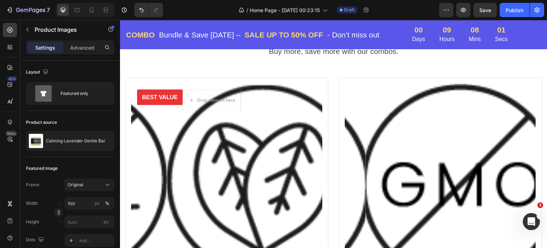
click at [208, 129] on img at bounding box center [262, 222] width 191 height 278
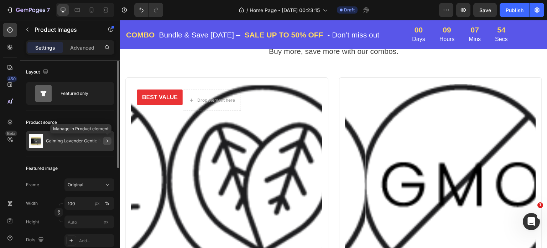
click at [107, 140] on icon "button" at bounding box center [107, 141] width 6 height 6
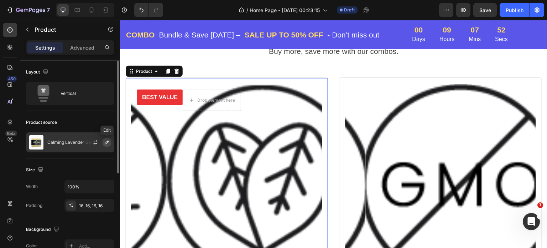
click at [105, 143] on icon "button" at bounding box center [107, 142] width 4 height 4
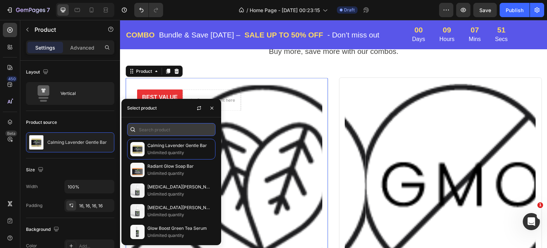
click at [173, 130] on input "text" at bounding box center [171, 129] width 88 height 13
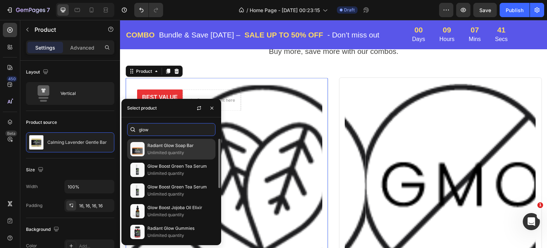
scroll to position [36, 0]
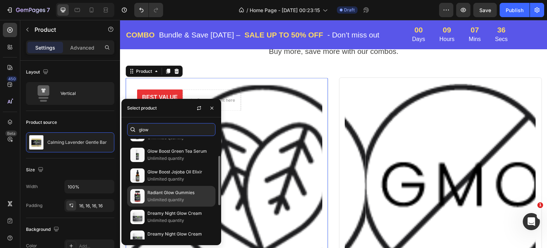
type input "glow"
click at [164, 193] on p "Radiant Glow Gummies" at bounding box center [180, 192] width 65 height 7
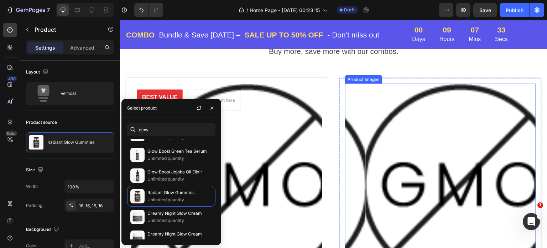
click at [473, 154] on img at bounding box center [461, 229] width 191 height 293
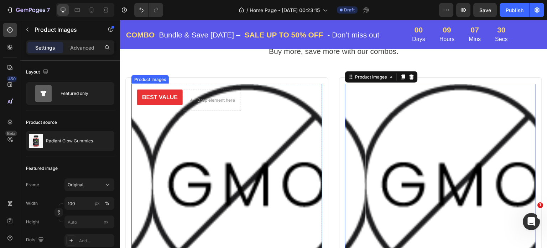
click at [256, 143] on img at bounding box center [247, 229] width 191 height 293
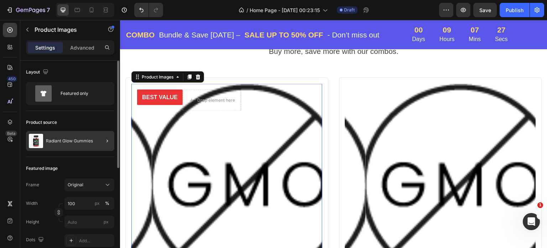
click at [100, 141] on div at bounding box center [104, 141] width 20 height 20
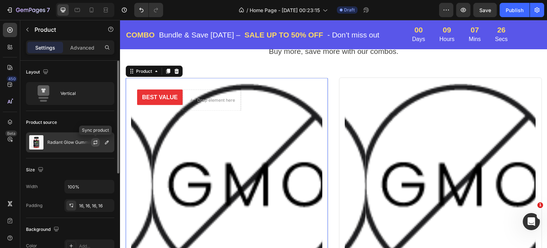
click at [97, 142] on icon "button" at bounding box center [96, 142] width 6 height 6
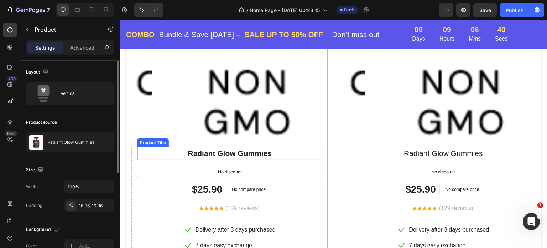
scroll to position [1238, 0]
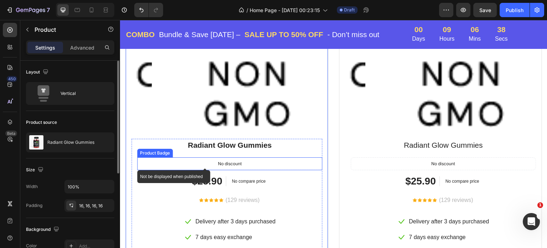
click at [247, 158] on div "No discount" at bounding box center [230, 164] width 185 height 12
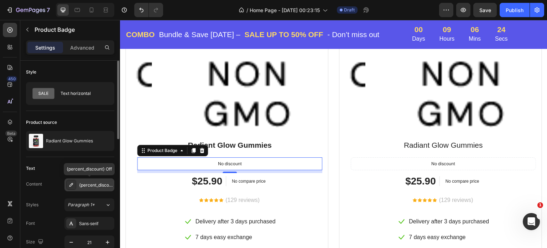
click at [100, 184] on div "{percent_discount} Off" at bounding box center [95, 185] width 33 height 6
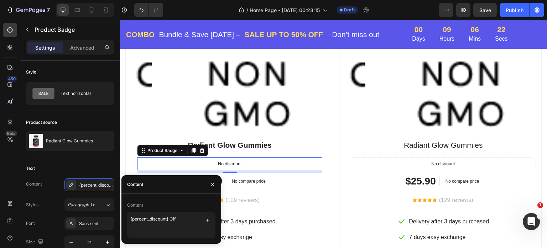
click at [160, 205] on div "Content" at bounding box center [171, 204] width 88 height 11
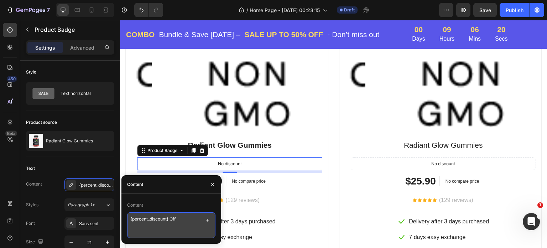
click at [180, 221] on textarea "{percent_discount} Off" at bounding box center [171, 225] width 88 height 26
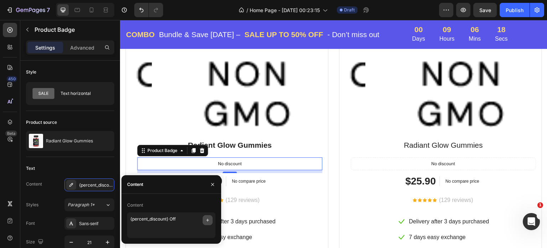
click at [208, 221] on icon "button" at bounding box center [208, 220] width 6 height 6
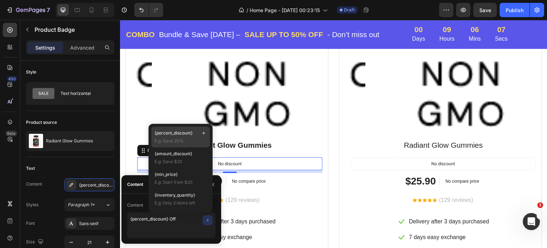
click at [171, 139] on span "E.g: Save 20%" at bounding box center [181, 141] width 52 height 6
type textarea "{percent_discount} Off {percent_discount}"
click at [140, 12] on icon "Undo/Redo" at bounding box center [141, 9] width 7 height 7
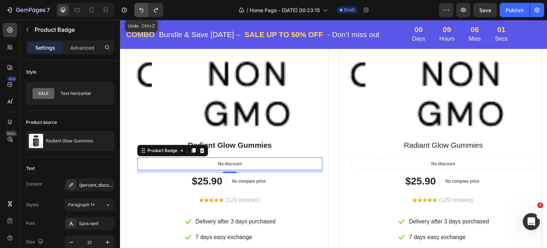
click at [140, 12] on icon "Undo/Redo" at bounding box center [141, 9] width 7 height 7
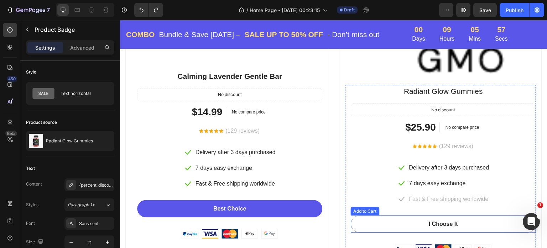
scroll to position [1273, 0]
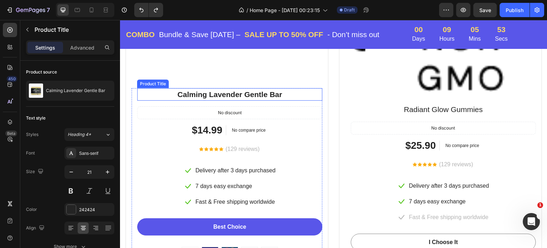
click at [256, 90] on h2 "Calming Lavender Gentle Bar" at bounding box center [229, 94] width 185 height 13
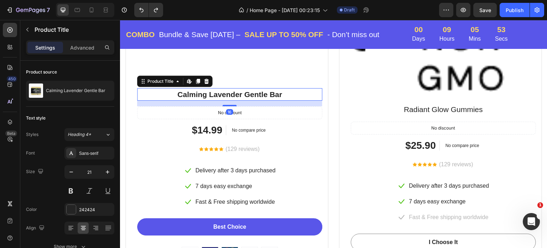
click at [256, 90] on h2 "Calming Lavender Gentle Bar" at bounding box center [229, 94] width 185 height 13
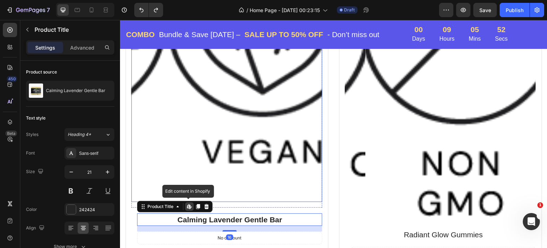
scroll to position [1131, 0]
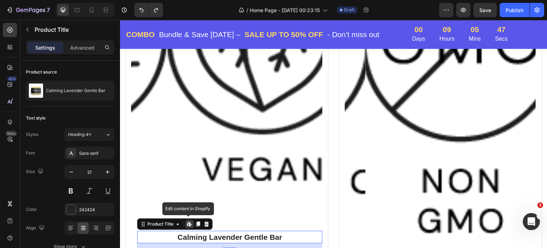
click at [189, 221] on icon at bounding box center [190, 224] width 6 height 6
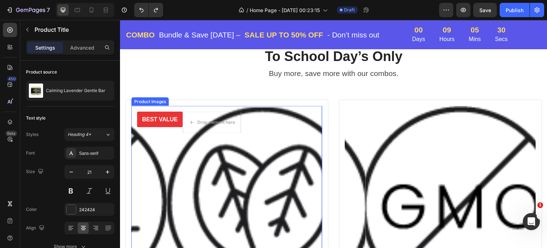
scroll to position [988, 0]
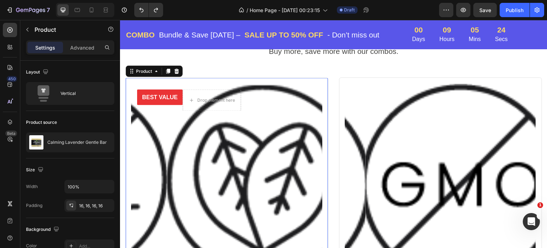
click at [157, 76] on div "Product" at bounding box center [154, 70] width 57 height 11
click at [157, 72] on icon at bounding box center [157, 71] width 6 height 6
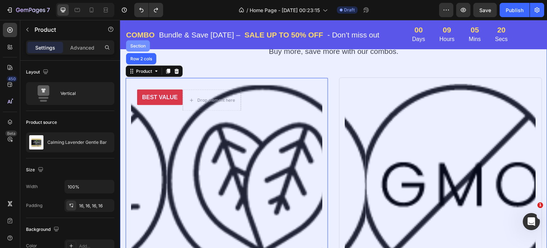
click at [134, 46] on div "Section" at bounding box center [138, 45] width 18 height 4
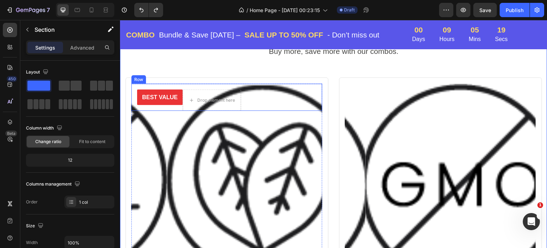
click at [136, 84] on div "BEST VALUE Text block Row Drop element here Row" at bounding box center [226, 96] width 191 height 27
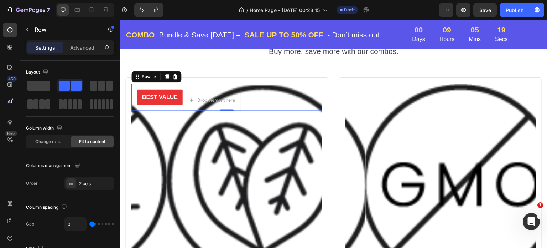
click at [136, 84] on div "BEST VALUE Text block Row Drop element here Row 0" at bounding box center [226, 96] width 191 height 27
click at [167, 125] on img at bounding box center [262, 222] width 191 height 278
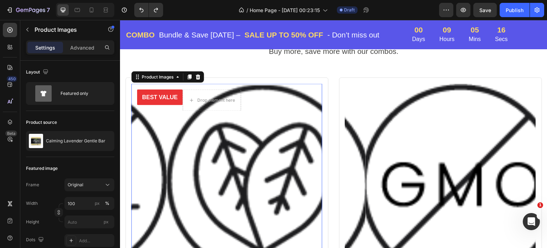
click at [167, 125] on img at bounding box center [262, 222] width 191 height 278
click at [302, 95] on div "BEST VALUE Text block Row Drop element here Row" at bounding box center [226, 96] width 191 height 27
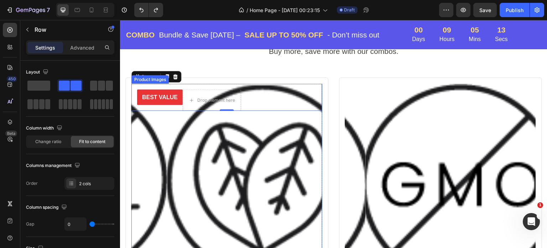
click at [298, 170] on img at bounding box center [262, 222] width 191 height 278
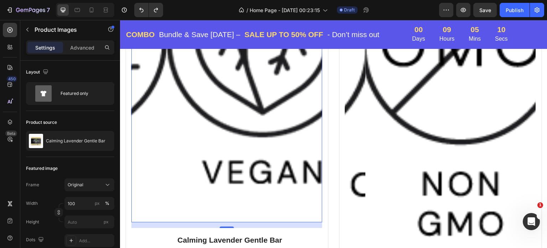
scroll to position [1131, 0]
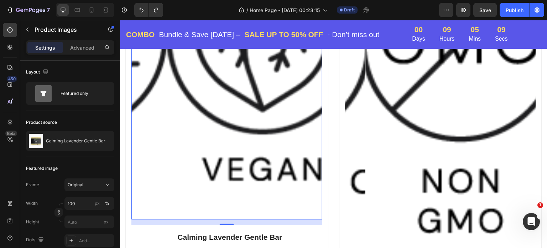
click at [269, 156] on img at bounding box center [262, 80] width 191 height 278
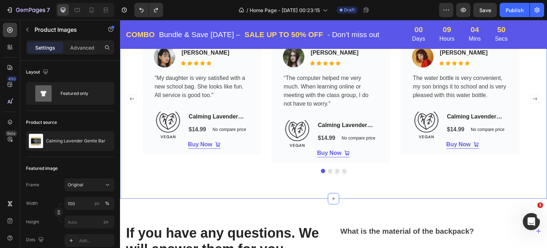
scroll to position [1665, 0]
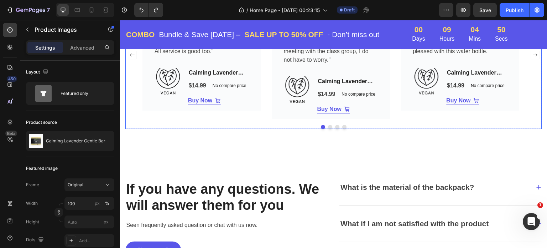
click at [328, 125] on button "Dot" at bounding box center [330, 127] width 4 height 4
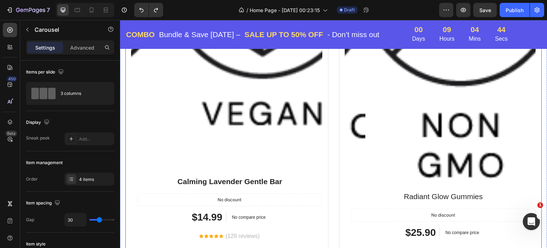
scroll to position [1131, 0]
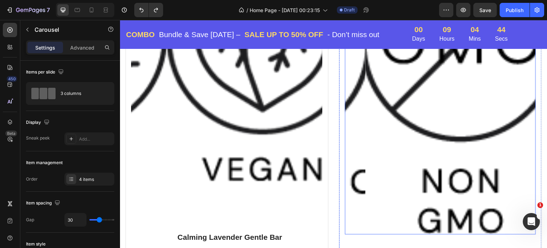
click at [372, 141] on img at bounding box center [461, 87] width 191 height 293
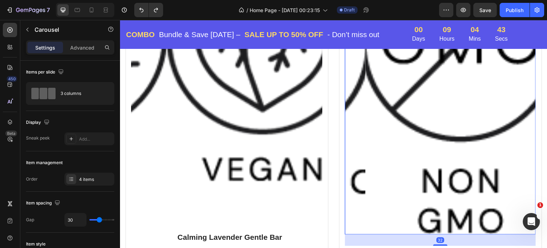
click at [372, 141] on img at bounding box center [461, 87] width 191 height 293
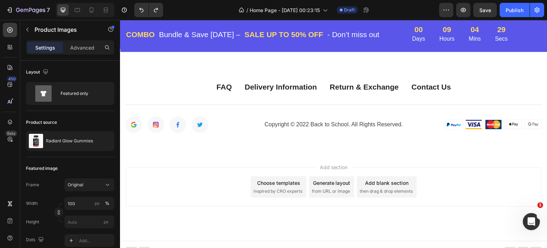
scroll to position [2111, 0]
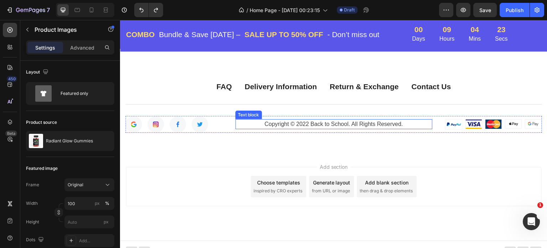
click at [404, 124] on p "Copyright © 2022 Back to School. All Rights Reserved." at bounding box center [334, 124] width 196 height 9
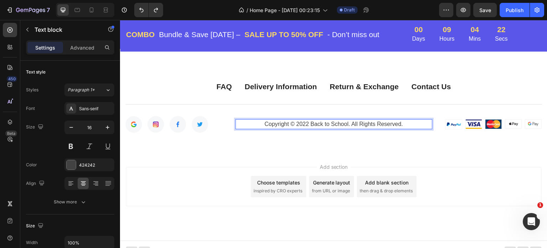
click at [404, 123] on p "Copyright © 2022 Back to School. All Rights Reserved." at bounding box center [334, 124] width 196 height 9
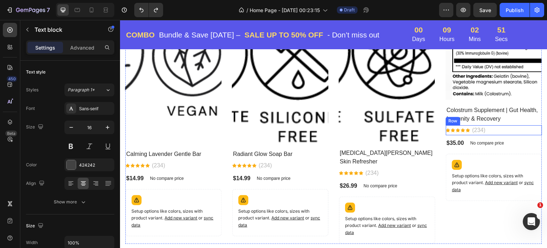
scroll to position [582, 0]
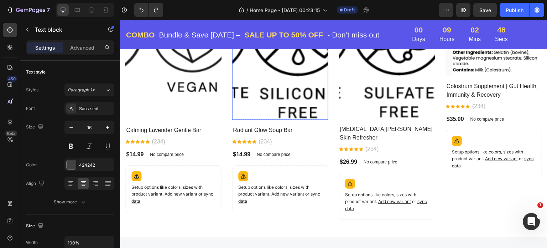
click at [275, 103] on img at bounding box center [298, 49] width 96 height 140
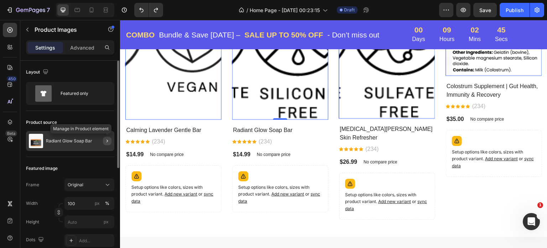
click at [105, 140] on icon "button" at bounding box center [107, 141] width 6 height 6
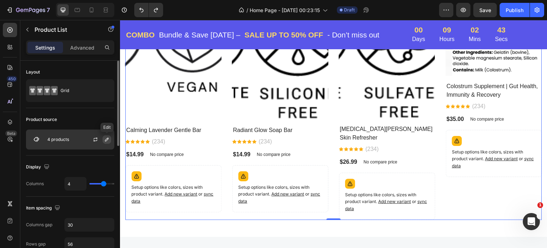
click at [105, 139] on icon "button" at bounding box center [107, 139] width 6 height 6
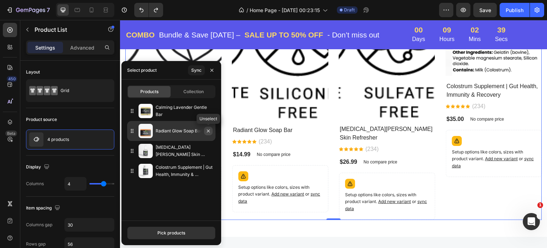
click at [208, 131] on icon "button" at bounding box center [208, 130] width 3 height 3
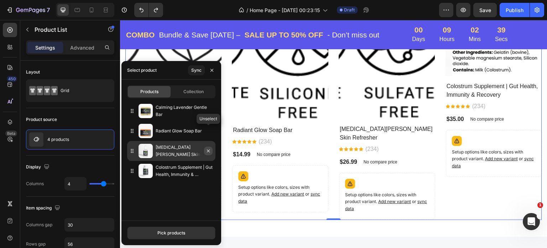
click at [208, 141] on div "[MEDICAL_DATA][PERSON_NAME] Skin Refresher" at bounding box center [171, 151] width 88 height 20
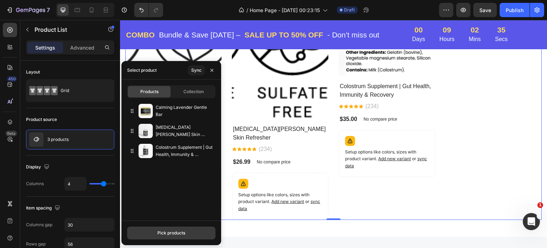
click at [174, 234] on div "Pick products" at bounding box center [172, 232] width 28 height 6
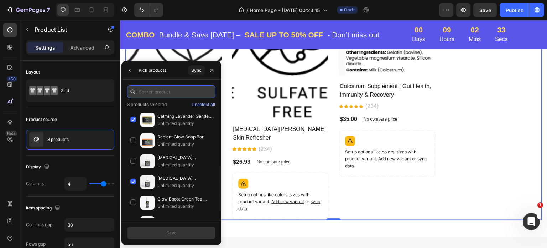
click at [156, 92] on input "text" at bounding box center [171, 91] width 88 height 13
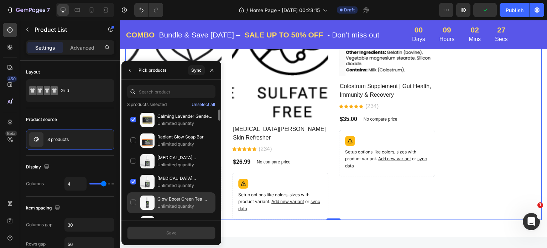
click at [177, 199] on p "Glow Boost Green Tea Serum" at bounding box center [185, 198] width 55 height 7
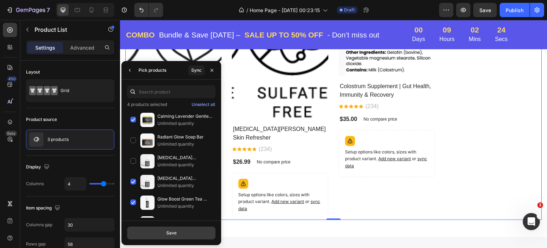
click at [176, 234] on div "Save" at bounding box center [171, 232] width 10 height 6
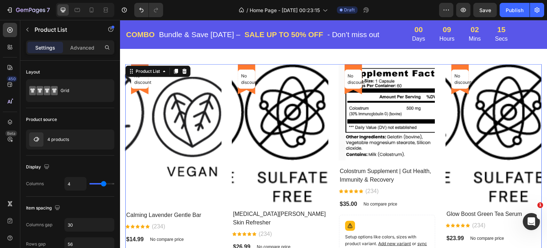
scroll to position [475, 0]
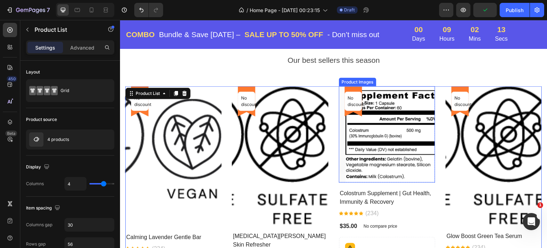
click at [392, 171] on img at bounding box center [394, 134] width 96 height 96
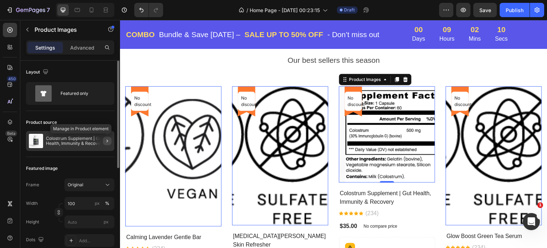
click at [107, 141] on icon "button" at bounding box center [107, 140] width 1 height 3
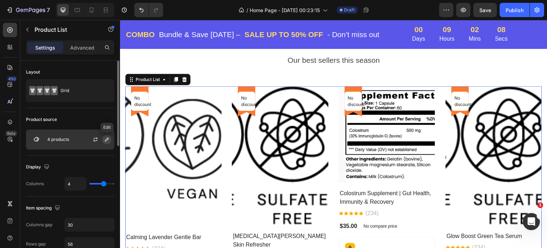
click at [106, 136] on button "button" at bounding box center [107, 139] width 9 height 9
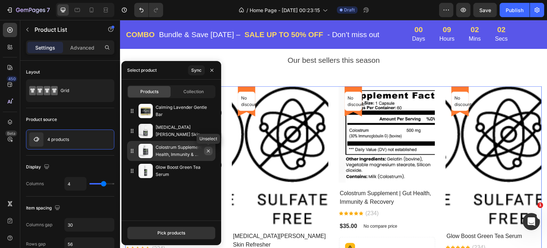
click at [210, 151] on icon "button" at bounding box center [209, 151] width 6 height 6
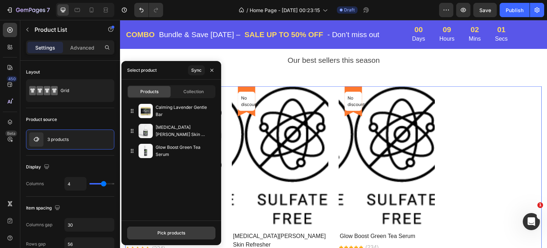
click at [154, 232] on button "Pick products" at bounding box center [171, 232] width 88 height 13
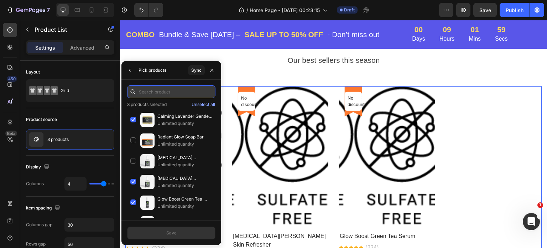
click at [148, 91] on input "text" at bounding box center [171, 91] width 88 height 13
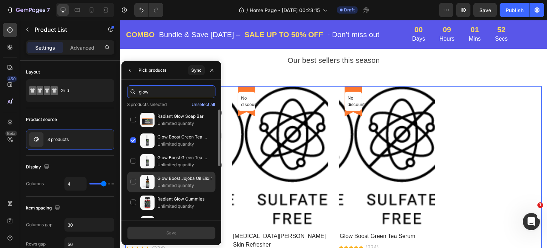
scroll to position [36, 0]
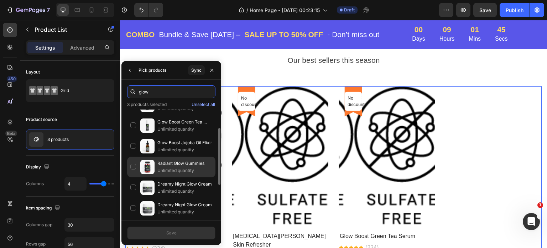
type input "glow"
click at [177, 162] on p "Radiant Glow Gummies" at bounding box center [185, 163] width 55 height 7
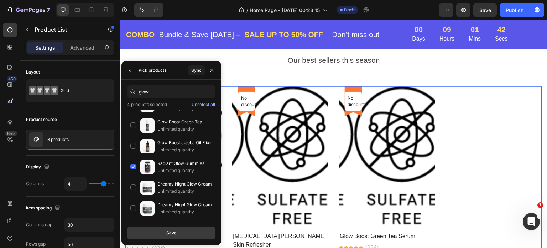
click at [173, 233] on div "Save" at bounding box center [171, 232] width 10 height 6
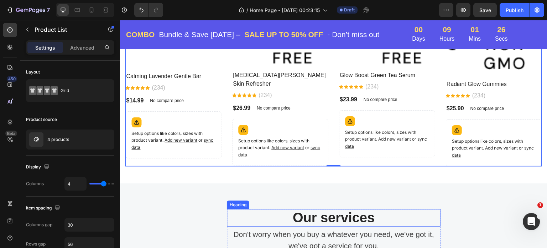
scroll to position [618, 0]
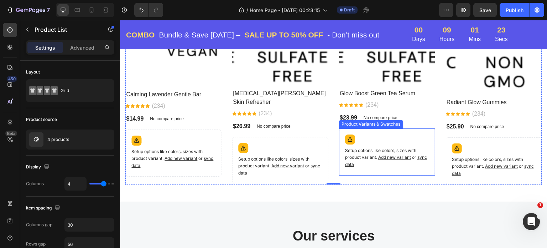
click at [392, 137] on div "Setup options like colors, sizes with product variant. Add new variant or sync …" at bounding box center [387, 151] width 90 height 41
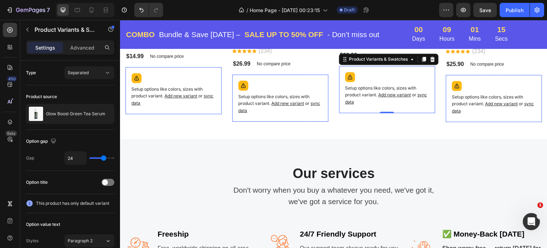
scroll to position [689, 0]
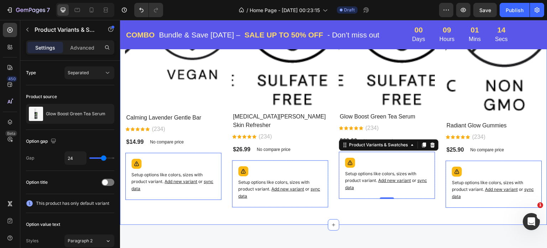
scroll to position [582, 0]
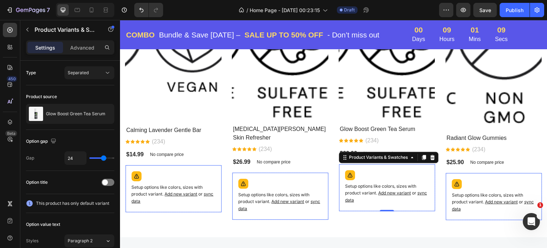
click at [419, 190] on span "sync data" at bounding box center [386, 196] width 82 height 12
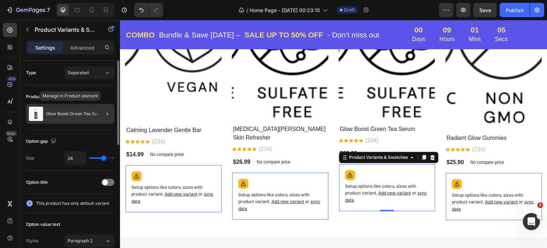
click at [89, 112] on p "Glow Boost Green Tea Serum" at bounding box center [76, 113] width 60 height 5
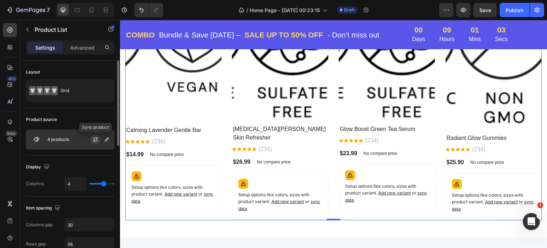
click at [94, 138] on icon "button" at bounding box center [96, 139] width 6 height 6
click at [94, 138] on icon "button" at bounding box center [95, 139] width 6 height 6
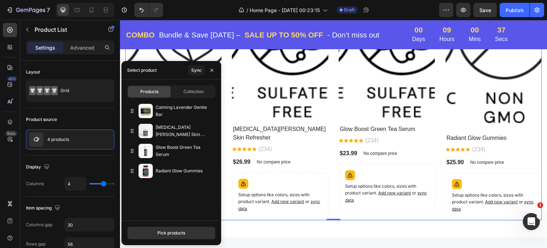
click at [437, 98] on div "No discount Not be displayed when published Product Badge Row Product Images Ro…" at bounding box center [333, 99] width 417 height 240
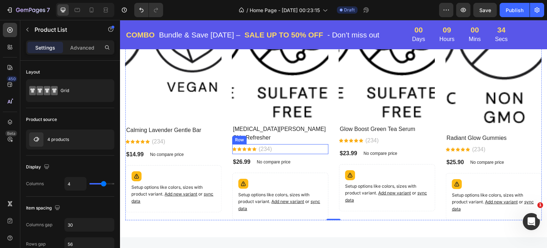
click at [272, 144] on div "Icon Icon Icon Icon Icon Icon List Hoz (234) Text block Row" at bounding box center [280, 149] width 96 height 10
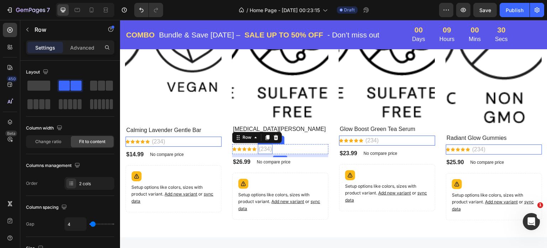
click at [265, 145] on p "(234)" at bounding box center [265, 149] width 13 height 9
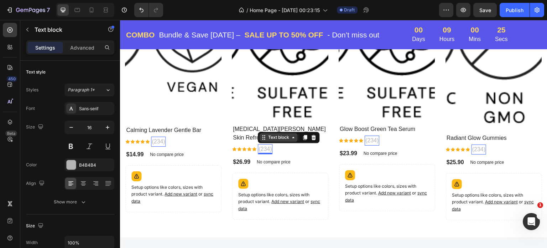
click at [273, 134] on div "Text block" at bounding box center [279, 137] width 24 height 6
click at [267, 145] on p "(234)" at bounding box center [265, 149] width 13 height 9
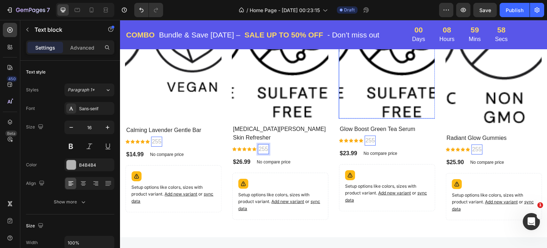
click at [354, 108] on img at bounding box center [402, 48] width 96 height 139
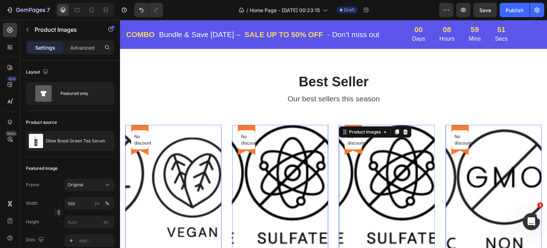
scroll to position [475, 0]
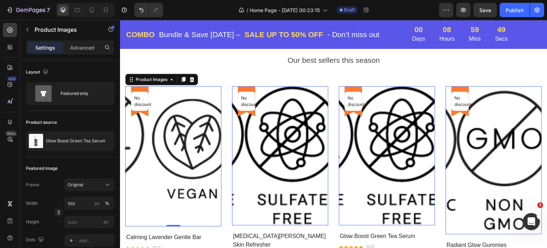
click at [176, 131] on img at bounding box center [192, 156] width 96 height 140
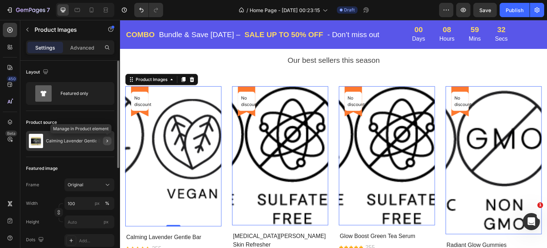
click at [106, 141] on icon "button" at bounding box center [107, 141] width 6 height 6
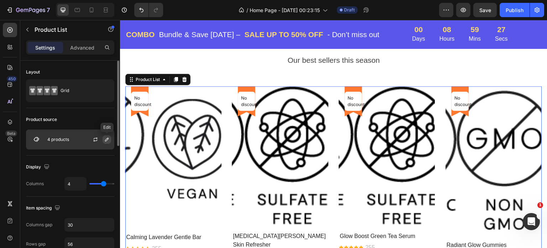
click at [107, 138] on icon "button" at bounding box center [107, 140] width 4 height 4
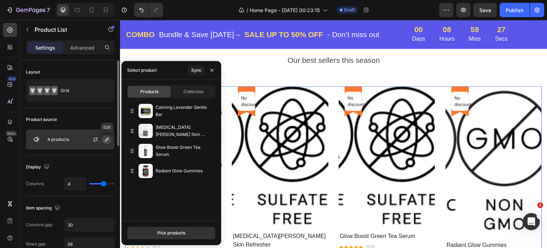
click at [107, 138] on icon "button" at bounding box center [107, 140] width 4 height 4
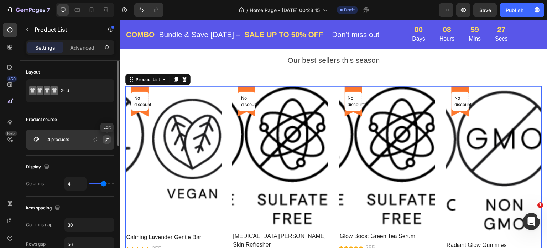
click at [107, 138] on icon "button" at bounding box center [107, 140] width 4 height 4
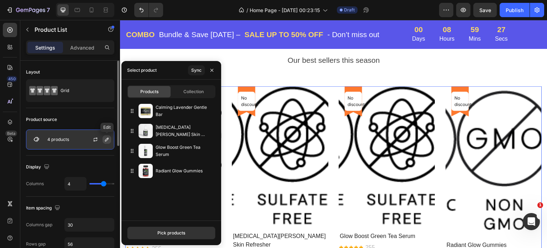
click at [107, 138] on icon "button" at bounding box center [107, 139] width 6 height 6
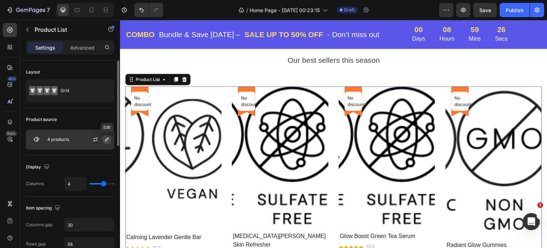
click at [107, 138] on icon "button" at bounding box center [107, 140] width 4 height 4
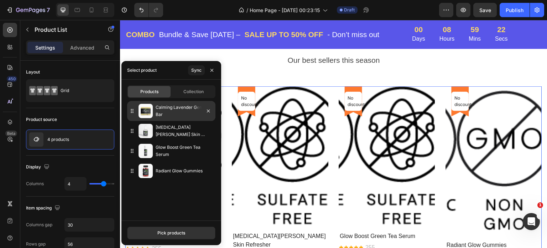
click at [144, 111] on img at bounding box center [146, 111] width 14 height 14
click at [160, 110] on p "Calming Lavender Gentle Bar" at bounding box center [184, 111] width 57 height 14
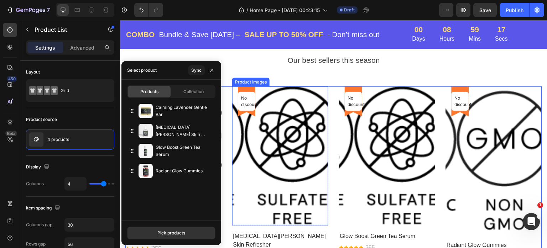
click at [295, 125] on img at bounding box center [292, 155] width 96 height 139
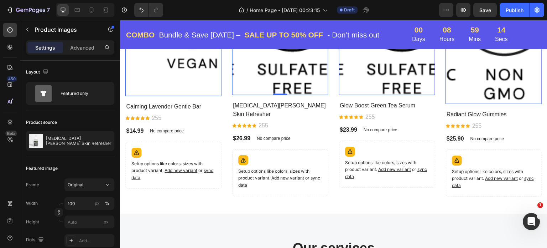
scroll to position [618, 0]
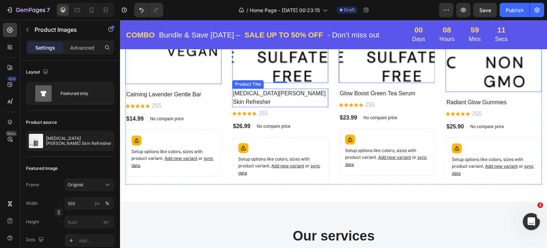
click at [268, 93] on h2 "[MEDICAL_DATA][PERSON_NAME] Skin Refresher" at bounding box center [280, 97] width 96 height 19
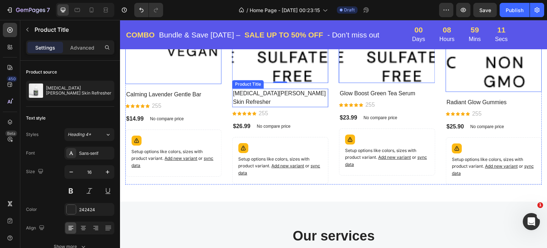
click at [268, 93] on h2 "[MEDICAL_DATA][PERSON_NAME] Skin Refresher" at bounding box center [280, 97] width 96 height 19
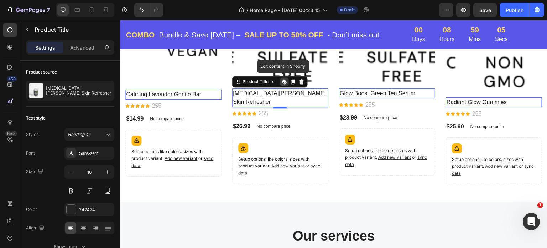
click at [283, 80] on icon at bounding box center [285, 82] width 6 height 6
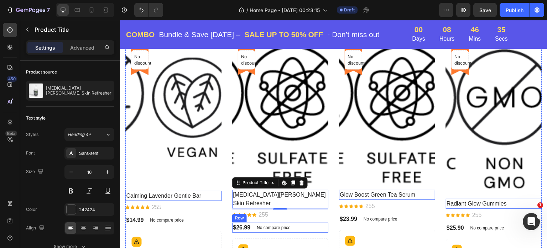
scroll to position [511, 0]
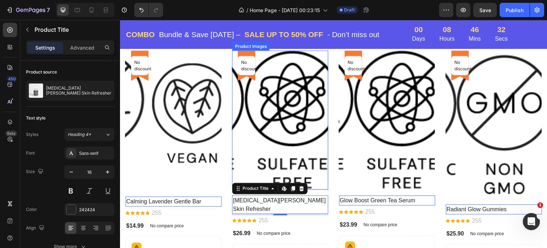
click at [271, 101] on img at bounding box center [292, 120] width 96 height 139
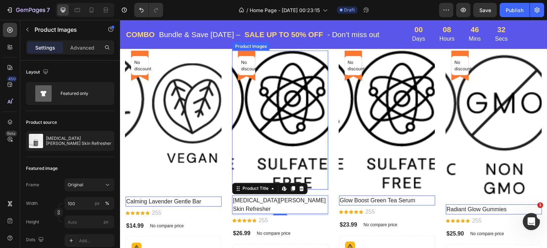
click at [271, 101] on img at bounding box center [292, 120] width 96 height 139
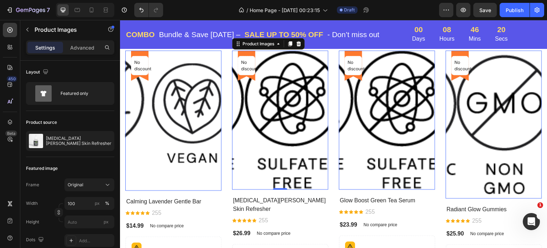
click at [283, 102] on img at bounding box center [292, 120] width 96 height 139
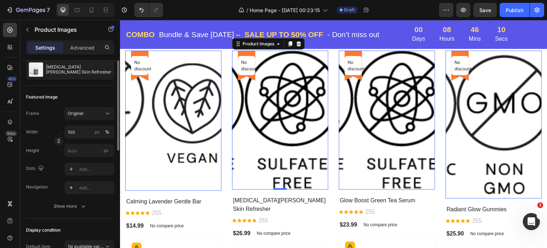
scroll to position [36, 0]
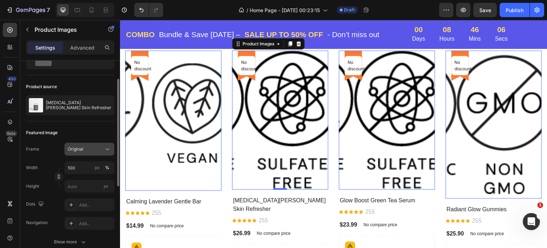
click at [86, 148] on div "Original" at bounding box center [85, 149] width 35 height 6
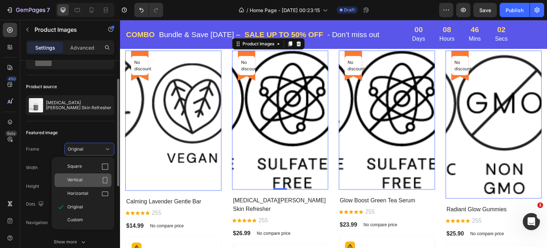
click at [82, 180] on span "Vertical" at bounding box center [74, 179] width 15 height 7
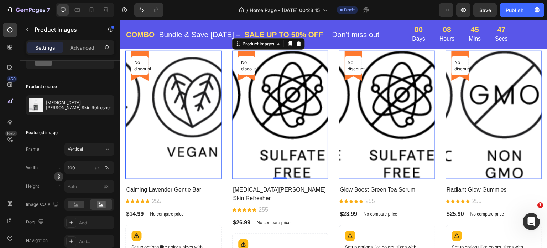
click at [58, 175] on icon "button" at bounding box center [58, 176] width 5 height 5
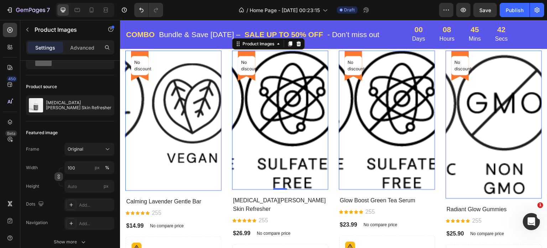
scroll to position [0, 0]
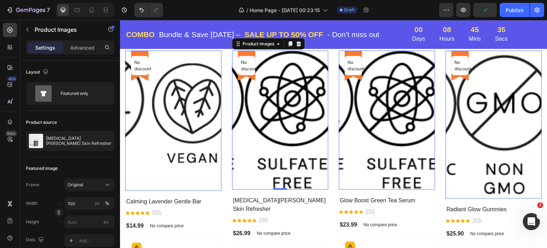
click at [275, 96] on img at bounding box center [292, 120] width 96 height 139
click at [238, 46] on icon at bounding box center [239, 44] width 6 height 6
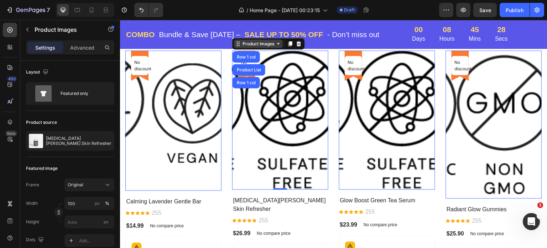
click at [238, 46] on icon at bounding box center [239, 44] width 6 height 6
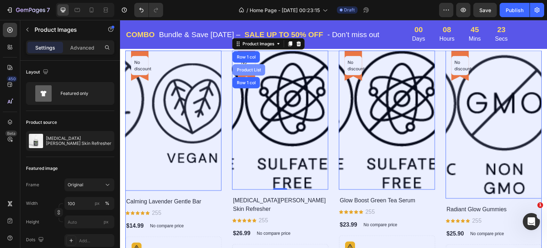
click at [248, 67] on div "Product List" at bounding box center [249, 69] width 33 height 11
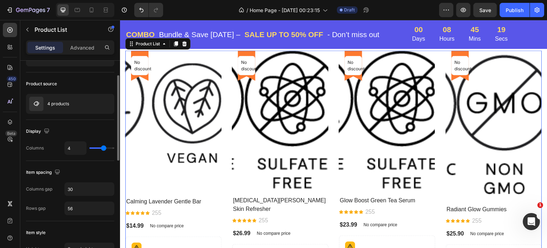
scroll to position [71, 0]
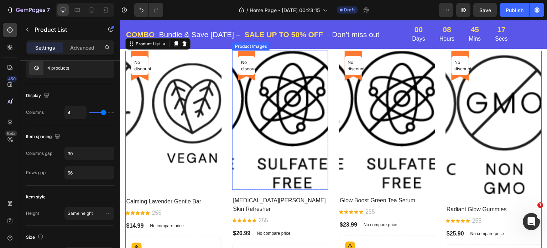
click at [289, 119] on img at bounding box center [292, 120] width 96 height 139
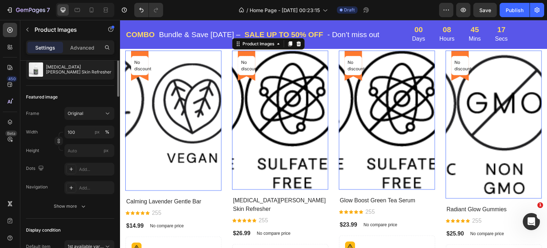
scroll to position [0, 0]
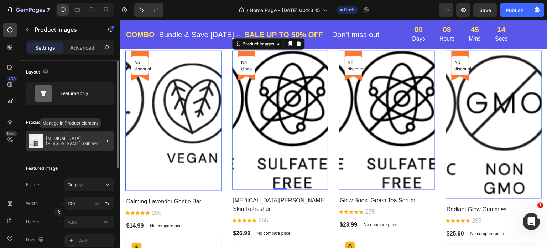
click at [58, 142] on p "[MEDICAL_DATA][PERSON_NAME] Skin Refresher" at bounding box center [79, 141] width 66 height 10
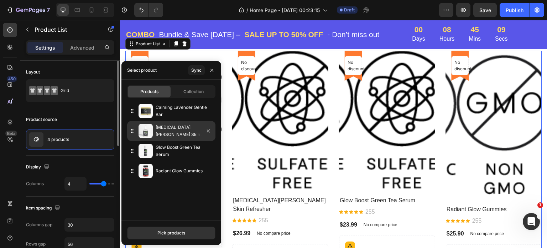
click at [164, 131] on p "[MEDICAL_DATA][PERSON_NAME] Skin Refresher" at bounding box center [184, 131] width 57 height 14
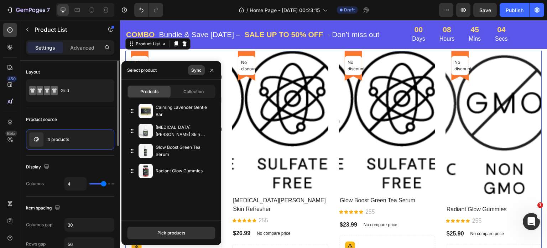
click at [195, 68] on div "Sync" at bounding box center [196, 70] width 10 height 6
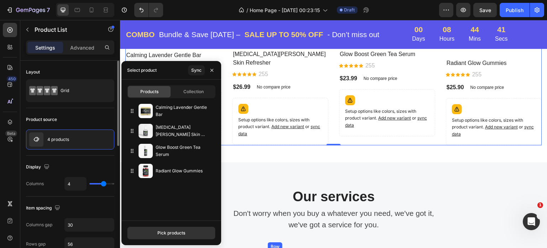
scroll to position [654, 0]
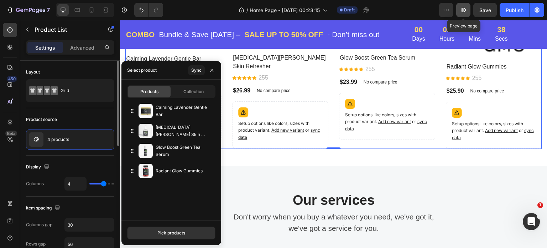
click at [464, 9] on icon "button" at bounding box center [464, 10] width 2 height 2
